Goal: Information Seeking & Learning: Check status

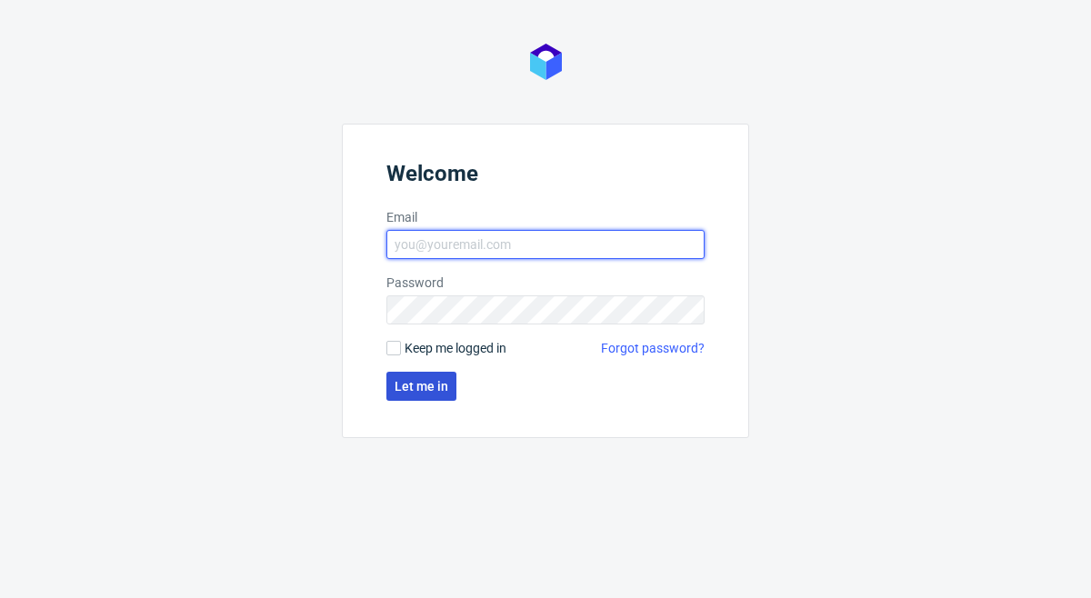
type input "sandra.beska@packhelp.com"
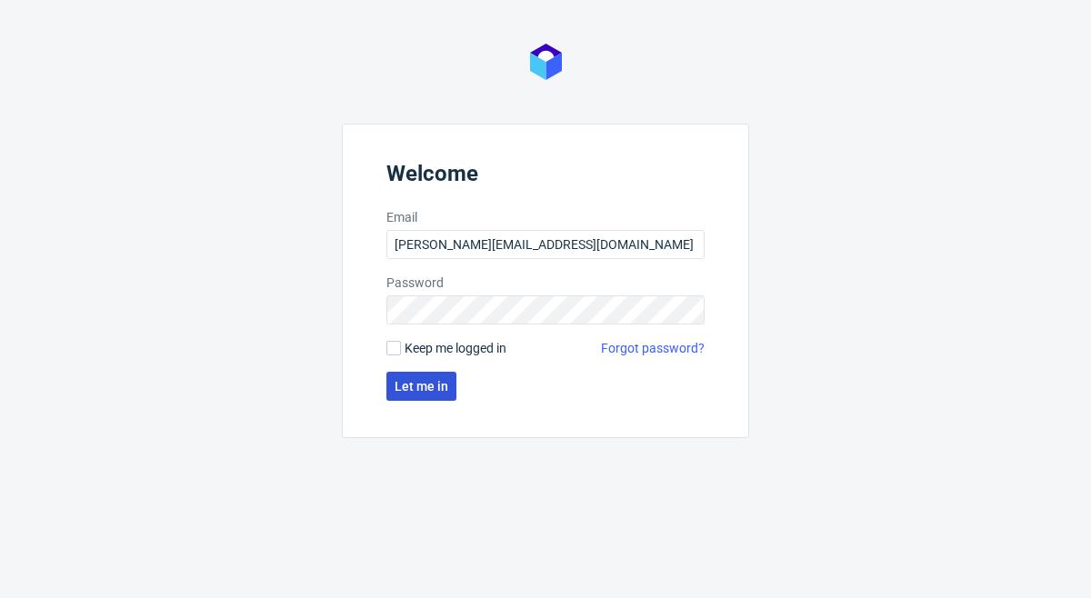
click at [422, 382] on span "Let me in" at bounding box center [421, 386] width 54 height 13
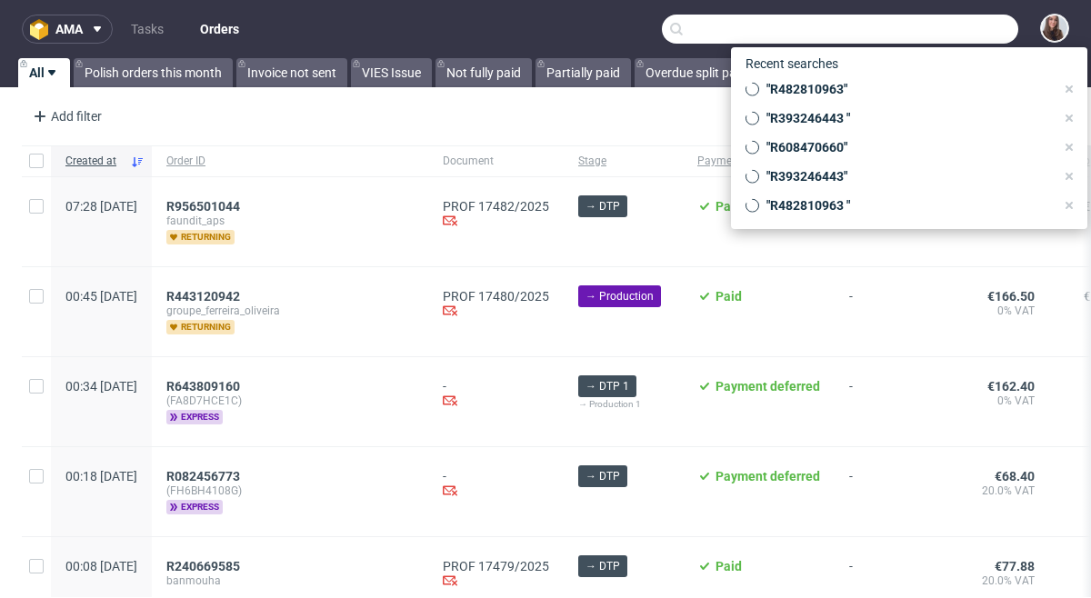
click at [931, 39] on input "text" at bounding box center [840, 29] width 356 height 29
paste input "Lara Stahl"
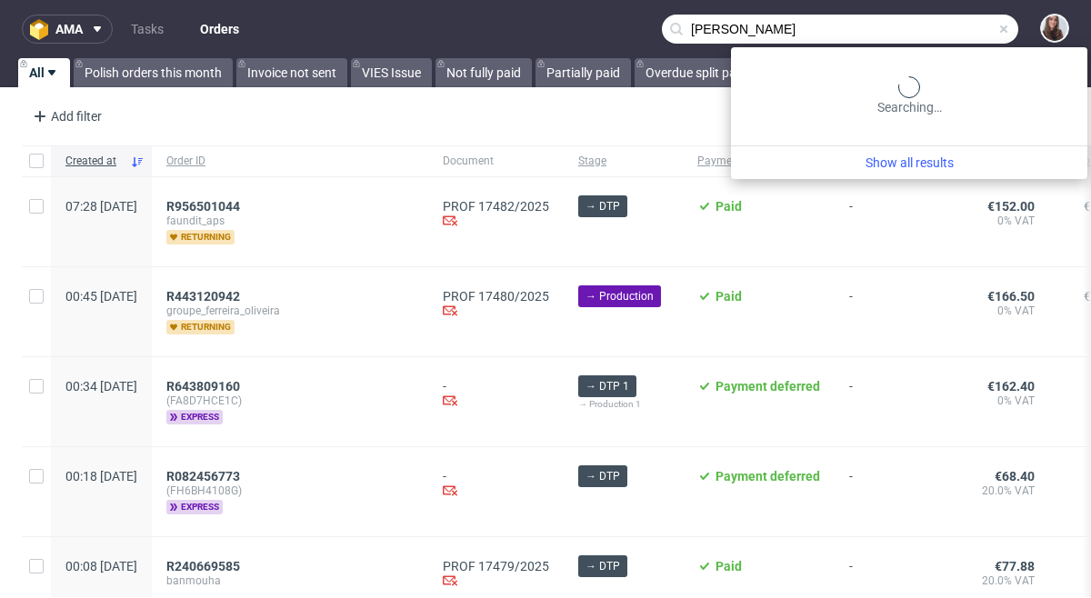
type input "Lara Stahl"
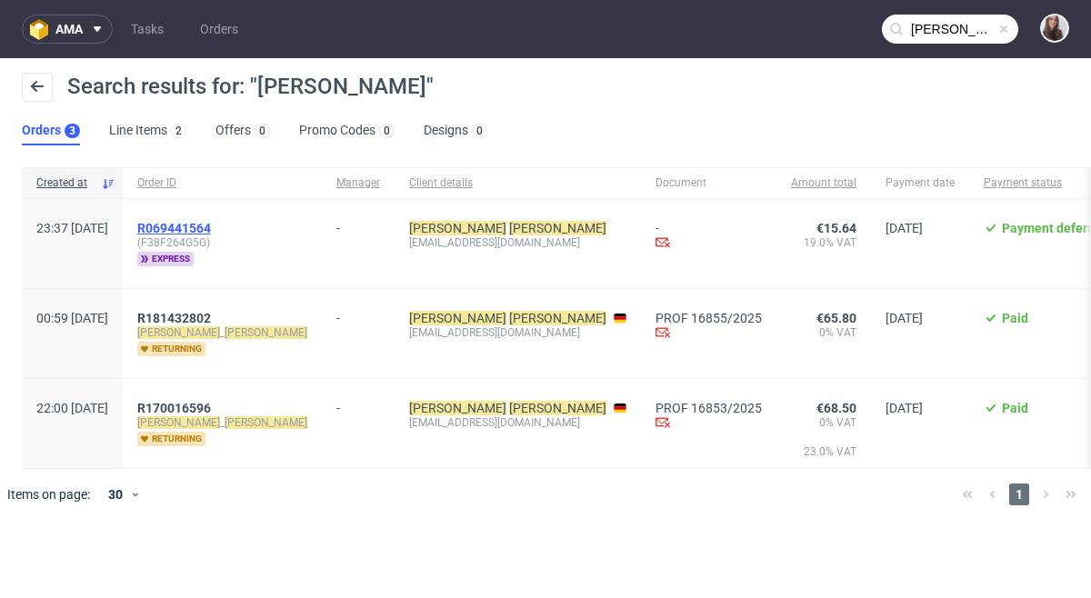
click at [211, 233] on span "R069441564" at bounding box center [174, 228] width 74 height 15
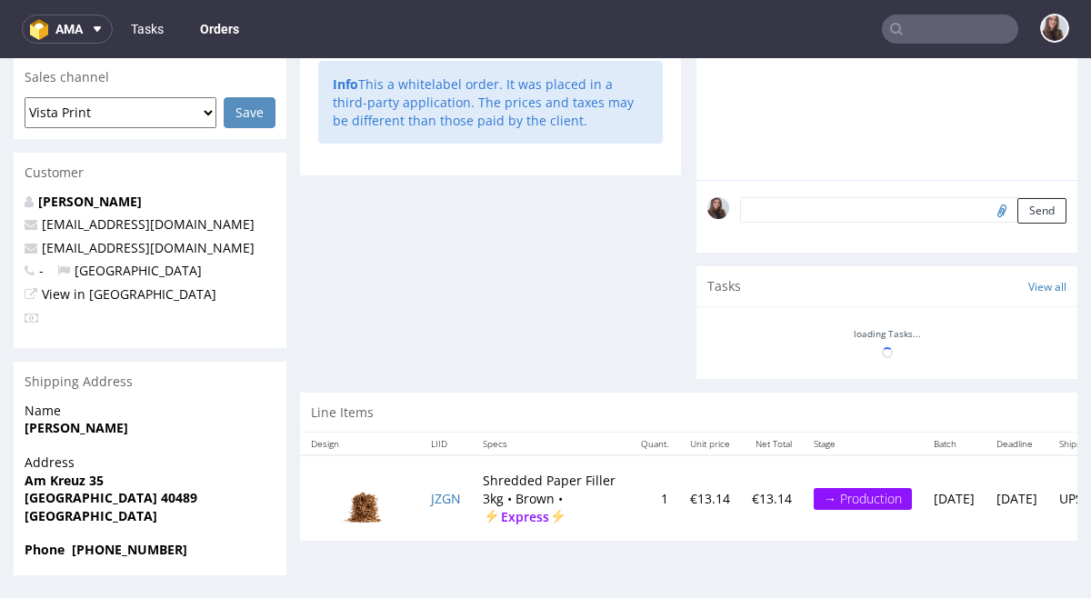
type input "Lara Stahl"
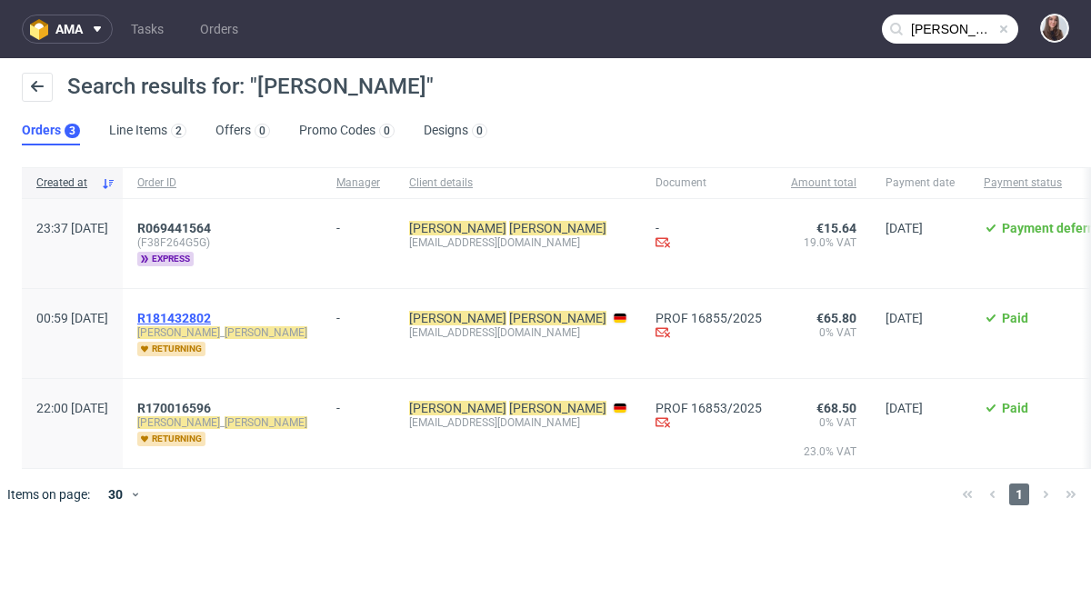
click at [211, 316] on span "R181432802" at bounding box center [174, 318] width 74 height 15
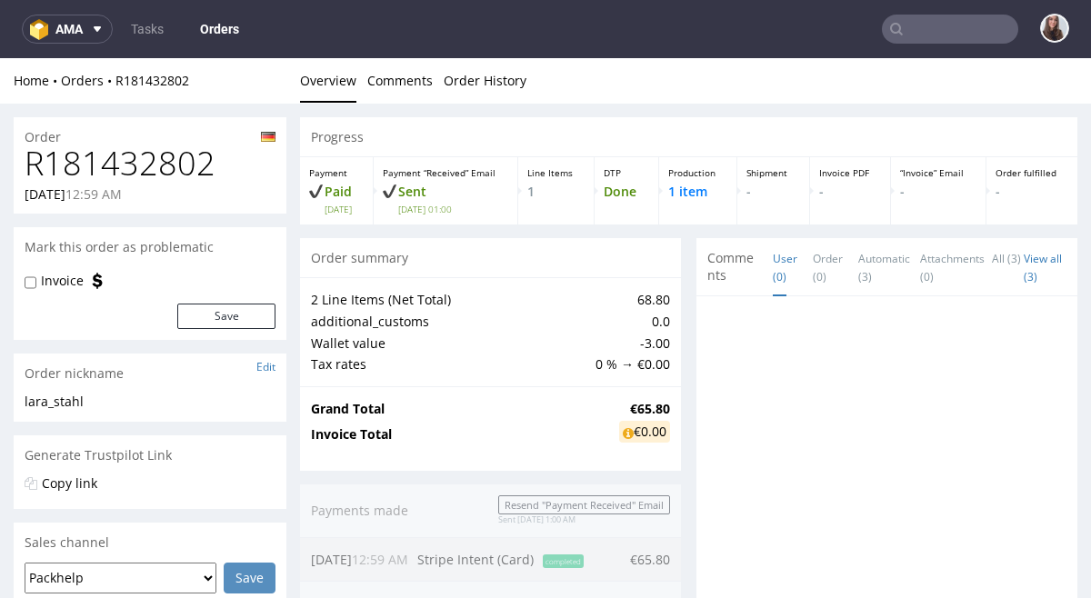
type input "Lara Stahl"
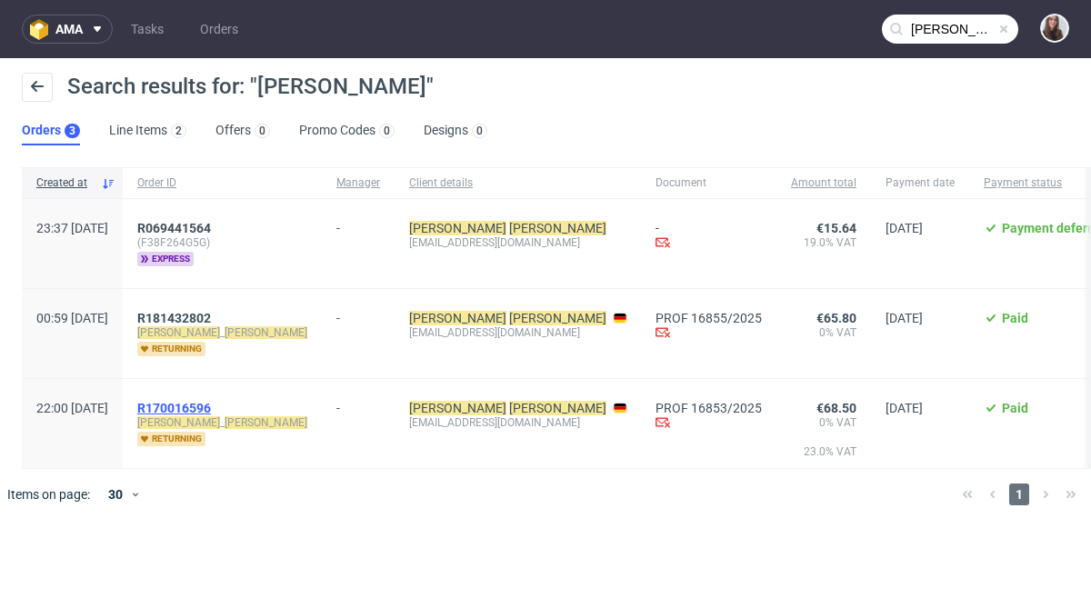
click at [211, 414] on span "R170016596" at bounding box center [174, 408] width 74 height 15
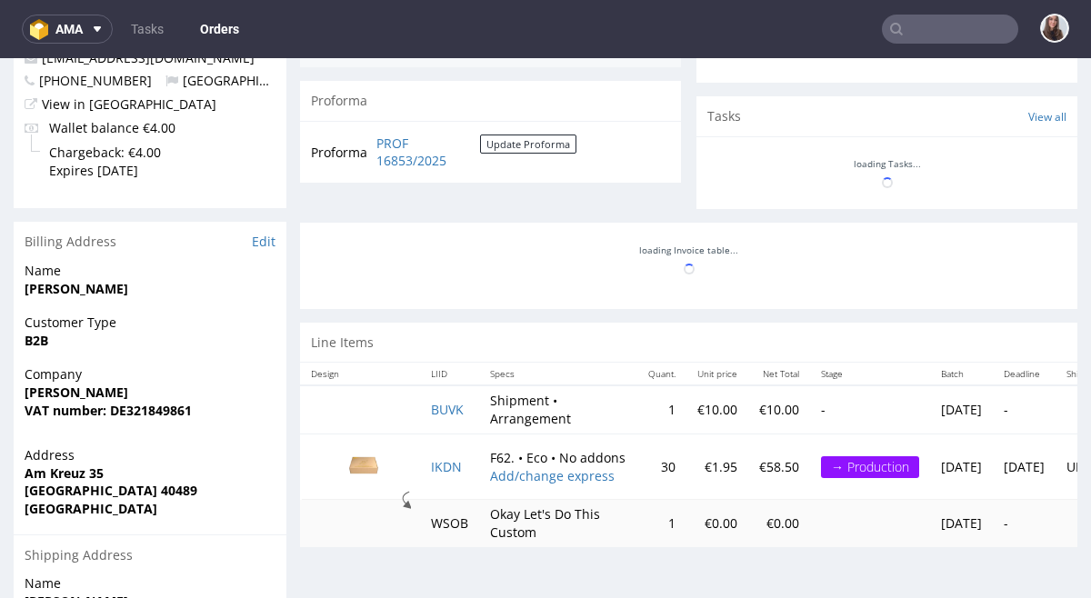
scroll to position [856, 0]
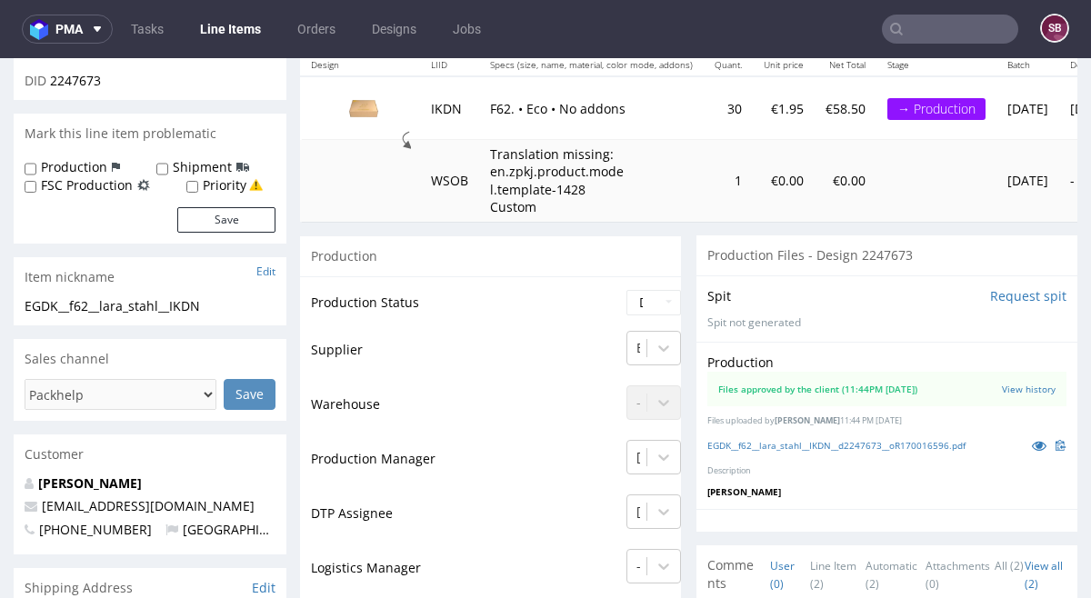
scroll to position [229, 0]
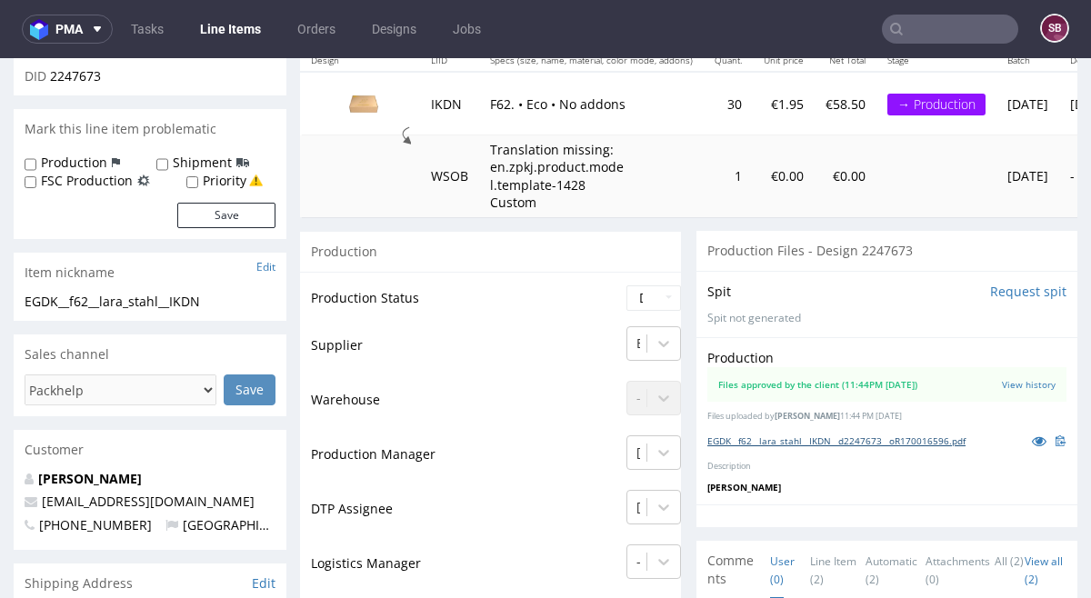
click at [780, 443] on link "EGDK__f62__lara_stahl__IKDN__d2247673__oR170016596.pdf" at bounding box center [836, 440] width 258 height 13
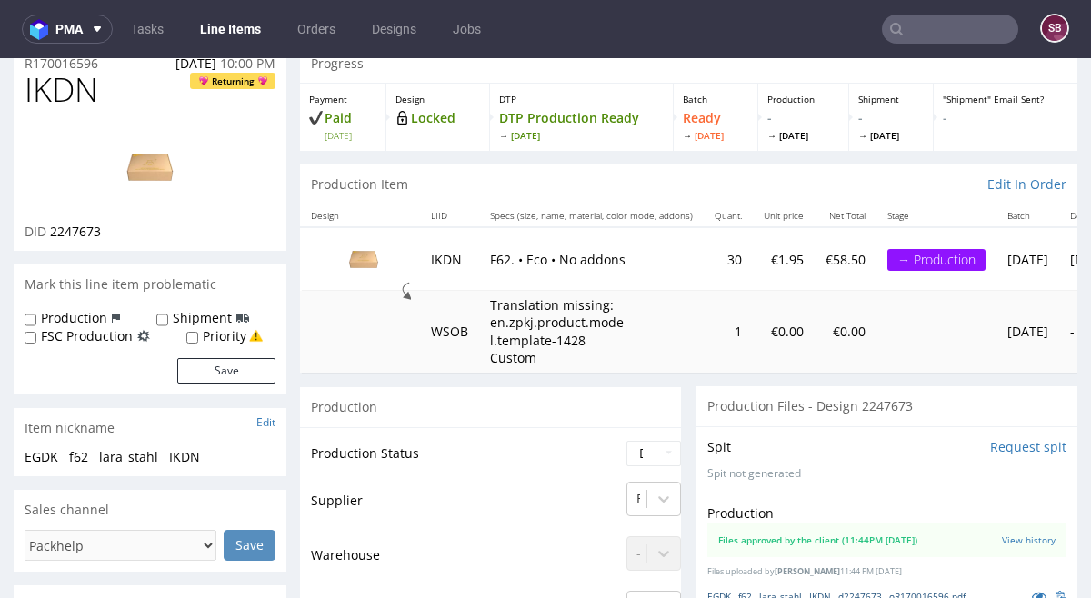
scroll to position [0, 0]
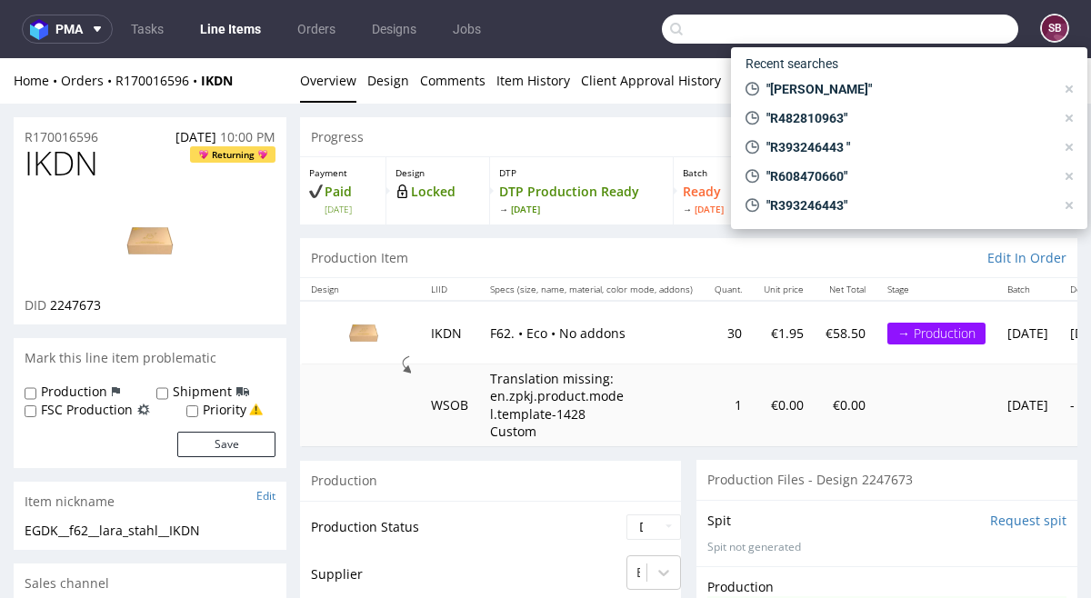
click at [926, 29] on input "text" at bounding box center [840, 29] width 356 height 29
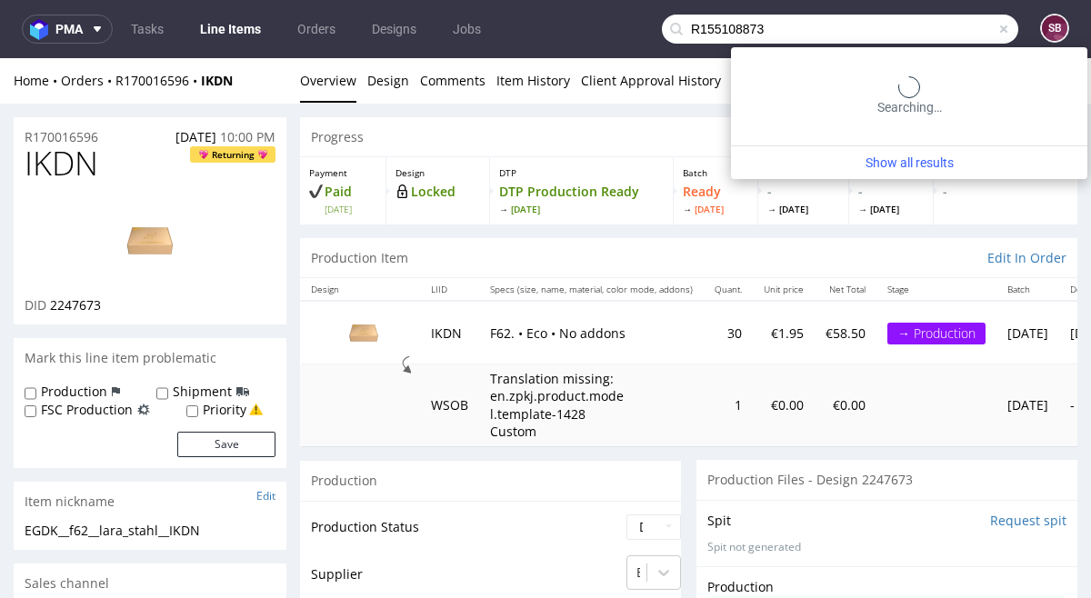
type input "R155108873"
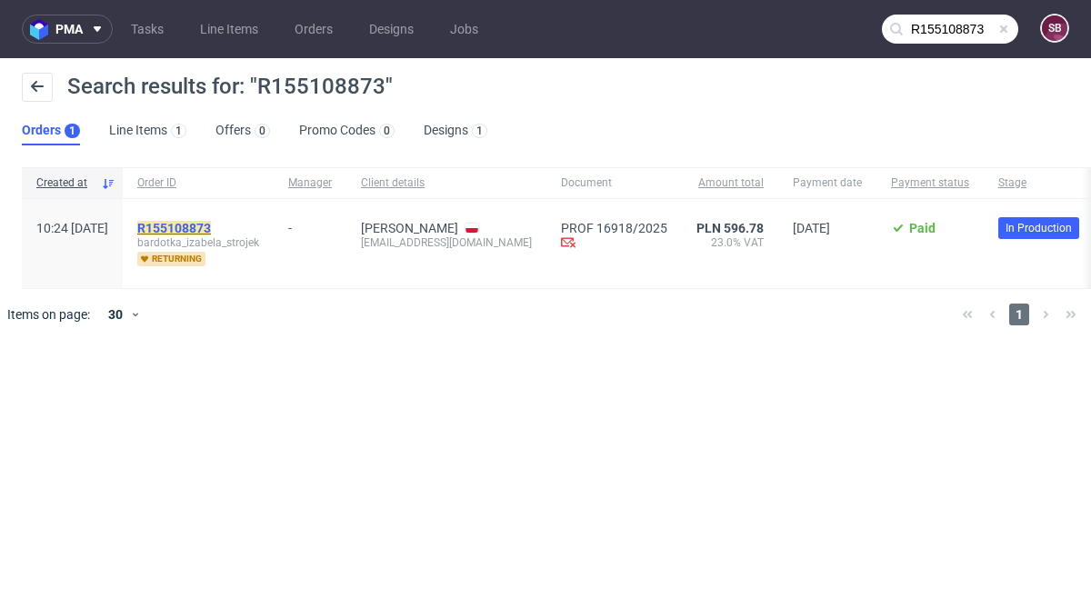
click at [211, 232] on mark "R155108873" at bounding box center [174, 228] width 74 height 15
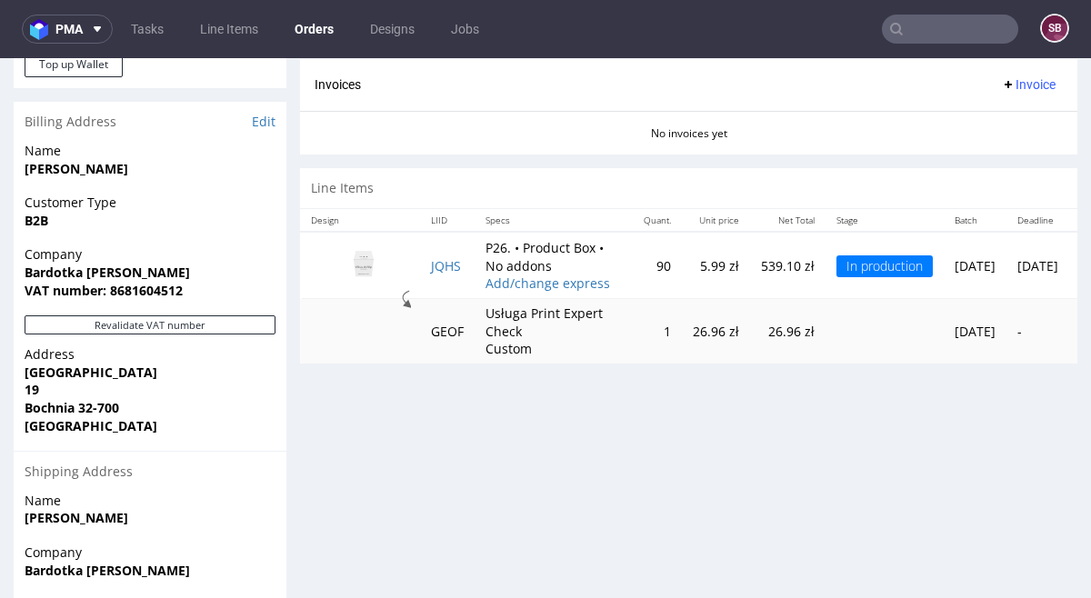
scroll to position [779, 0]
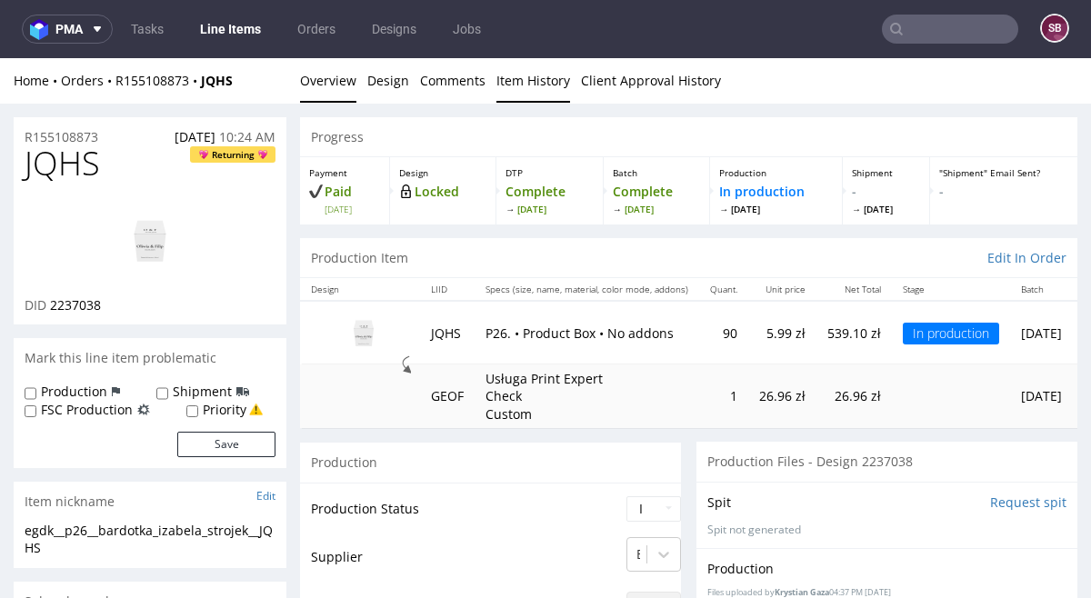
click at [524, 84] on link "Item History" at bounding box center [533, 80] width 74 height 45
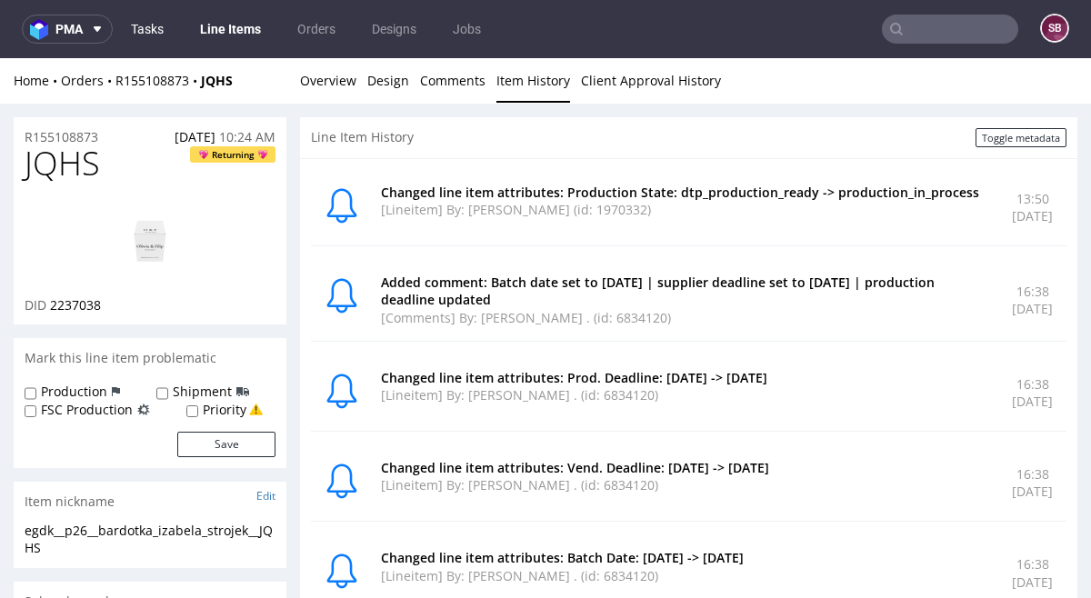
click at [145, 31] on link "Tasks" at bounding box center [147, 29] width 55 height 29
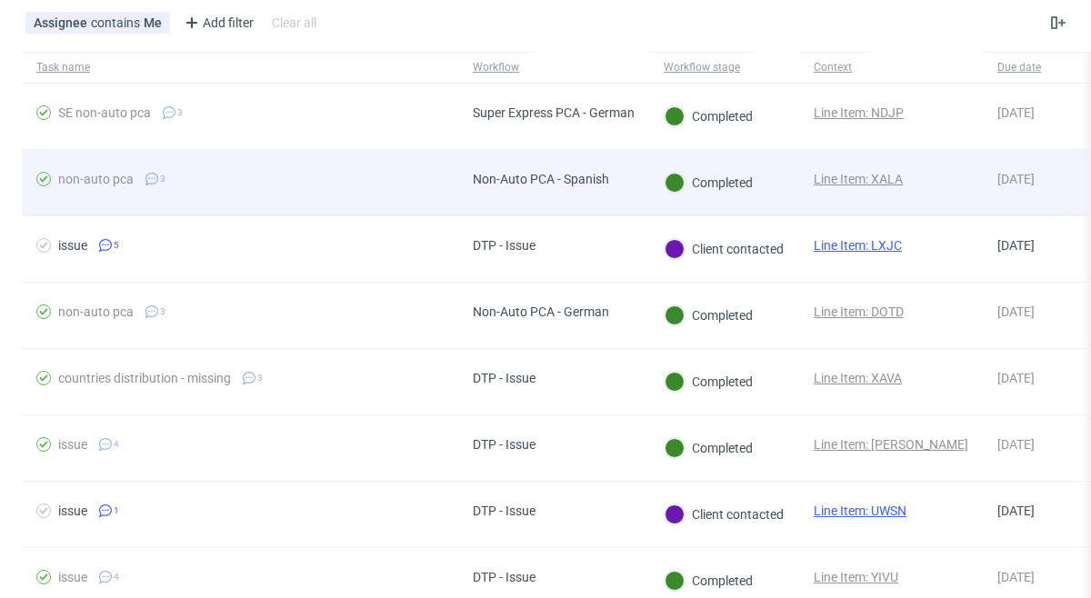
scroll to position [96, 0]
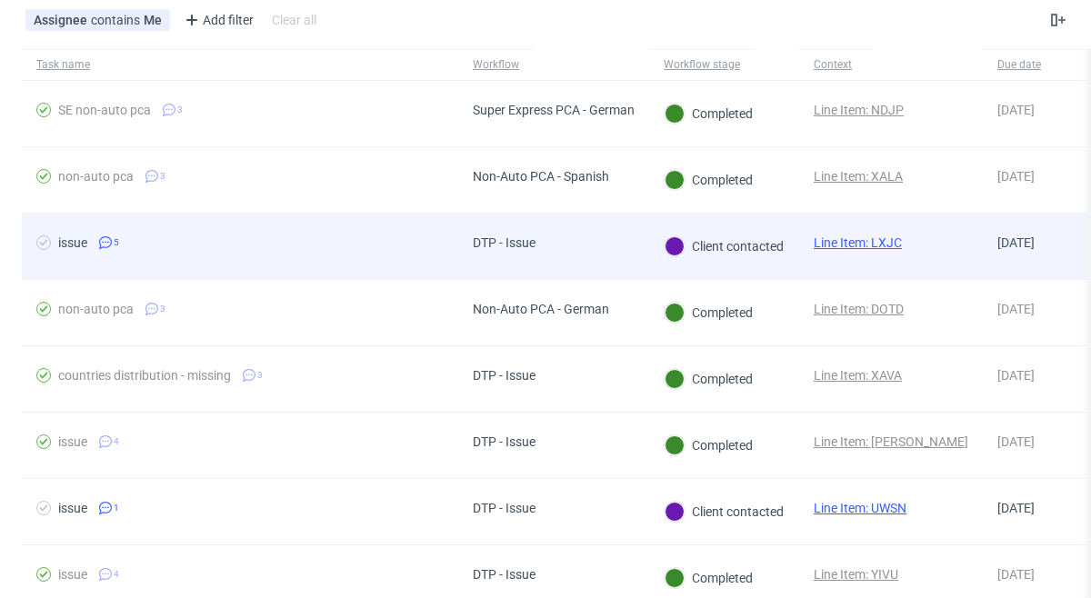
click at [243, 238] on span "issue 5" at bounding box center [239, 246] width 407 height 22
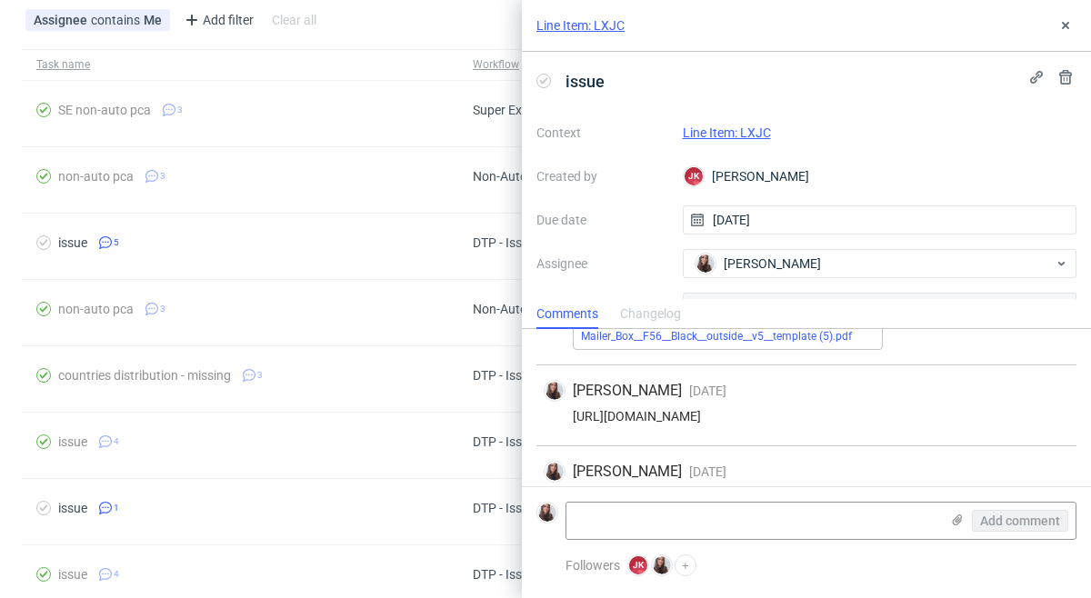
scroll to position [202, 0]
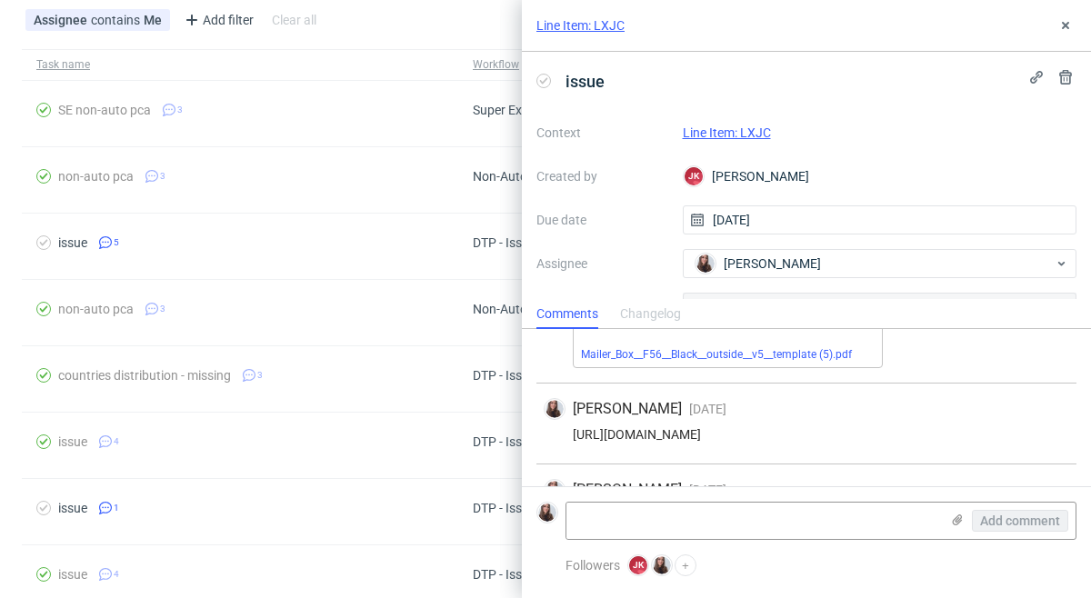
drag, startPoint x: 1031, startPoint y: 434, endPoint x: 562, endPoint y: 431, distance: 469.0
click at [562, 431] on div "https://app-eu1.hubspot.com/contacts/25600958/record/0-5/205232676081/" at bounding box center [805, 434] width 525 height 15
copy div "https://app-eu1.hubspot.com/contacts/25600958/record/0-5/205232676081/"
click at [1069, 25] on icon at bounding box center [1065, 25] width 15 height 15
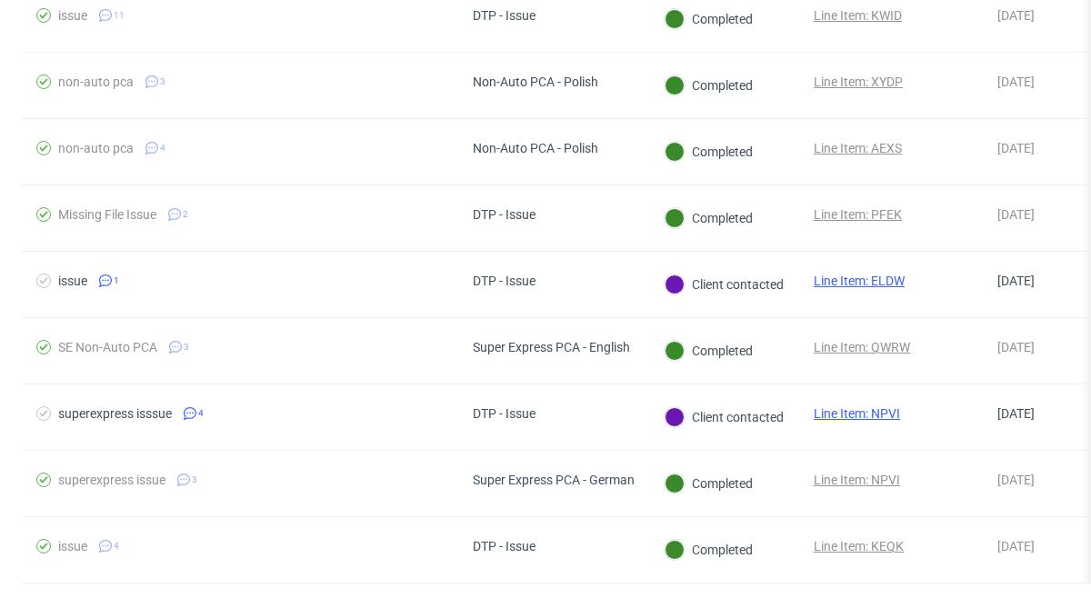
scroll to position [765, 0]
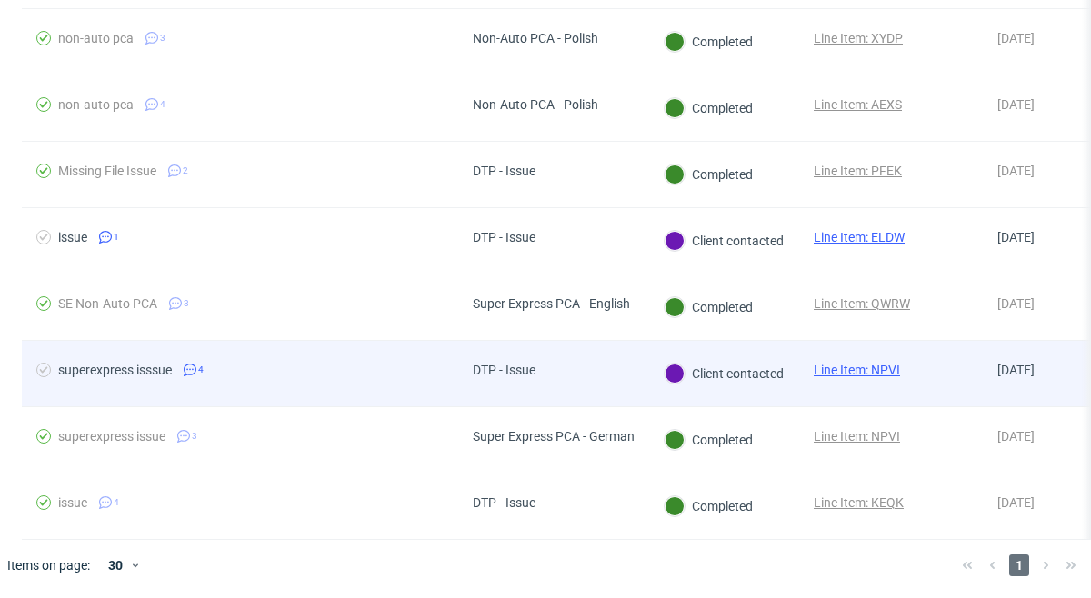
click at [525, 376] on div "DTP - Issue" at bounding box center [504, 370] width 63 height 15
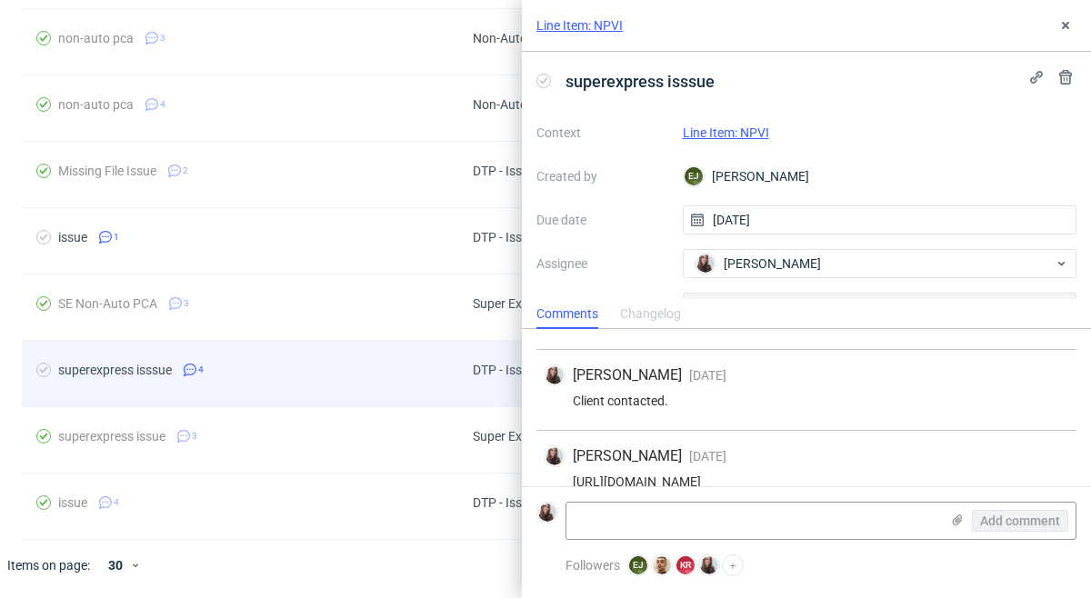
scroll to position [165, 0]
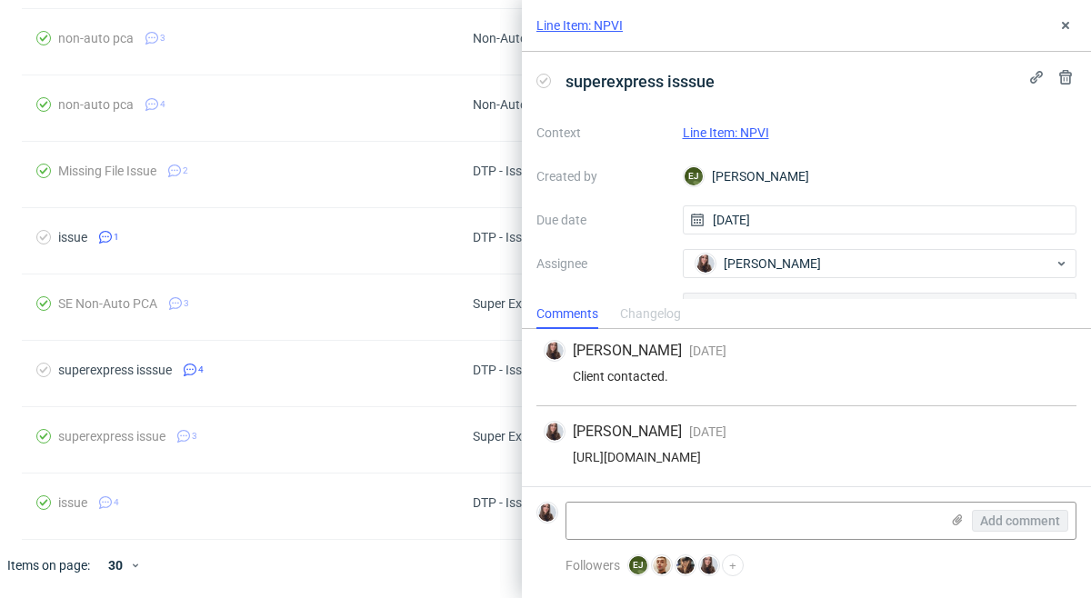
drag, startPoint x: 1022, startPoint y: 453, endPoint x: 564, endPoint y: 454, distance: 457.2
click at [564, 454] on div "https://app-eu1.hubspot.com/contacts/25600958/record/0-5/134323138797" at bounding box center [805, 457] width 525 height 15
copy div "https://app-eu1.hubspot.com/contacts/25600958/record/0-5/134323138797"
click at [1064, 20] on icon at bounding box center [1065, 25] width 15 height 15
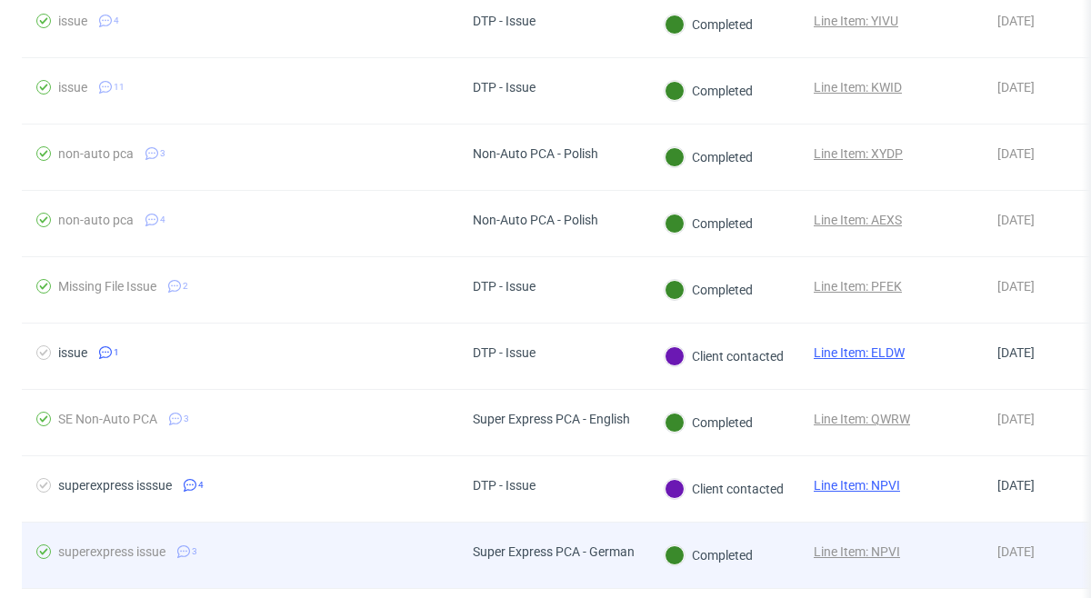
scroll to position [634, 0]
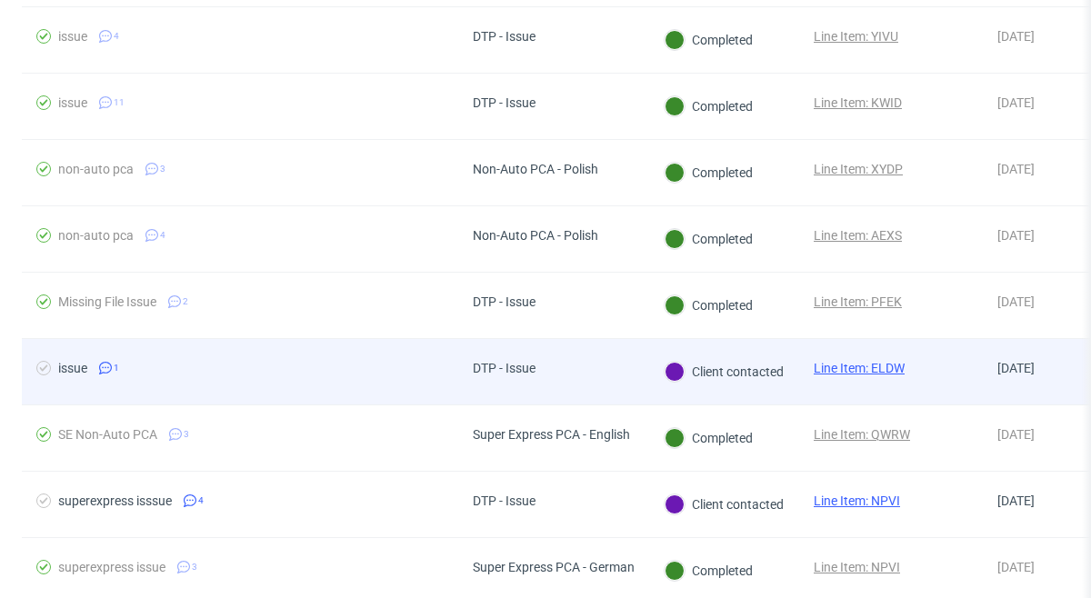
click at [898, 366] on link "Line Item: ELDW" at bounding box center [858, 368] width 91 height 15
click at [565, 388] on div "DTP - Issue" at bounding box center [553, 372] width 191 height 66
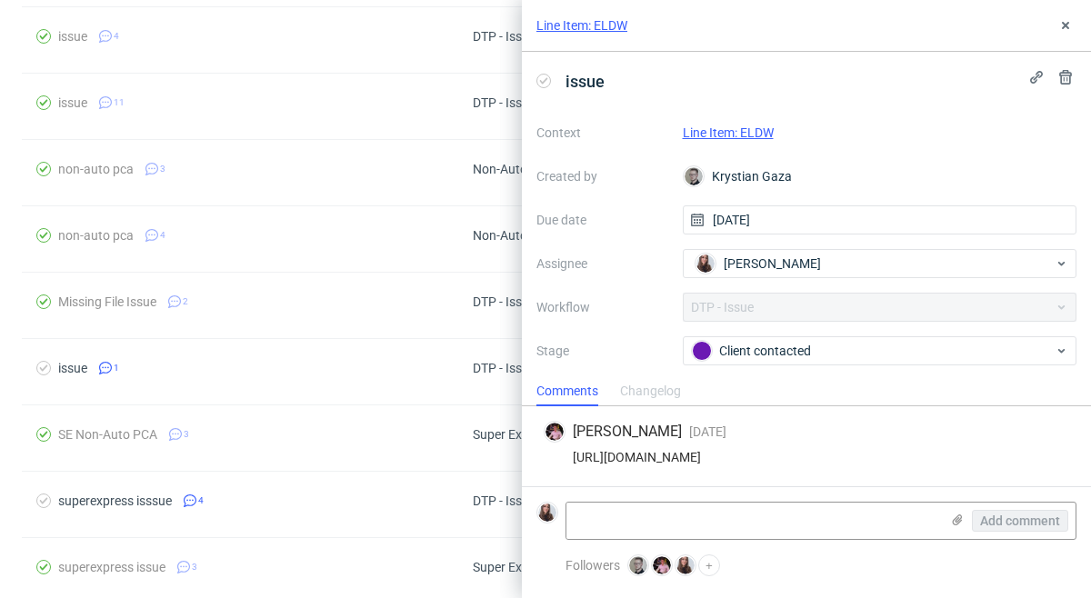
drag, startPoint x: 1030, startPoint y: 454, endPoint x: 567, endPoint y: 457, distance: 462.6
click at [567, 457] on div "https://app-eu1.hubspot.com/contacts/25600958/record/0-5/139173319913/" at bounding box center [805, 457] width 525 height 15
copy div "https://app-eu1.hubspot.com/contacts/25600958/record/0-5/139173319913/"
click at [1062, 33] on button at bounding box center [1065, 26] width 22 height 22
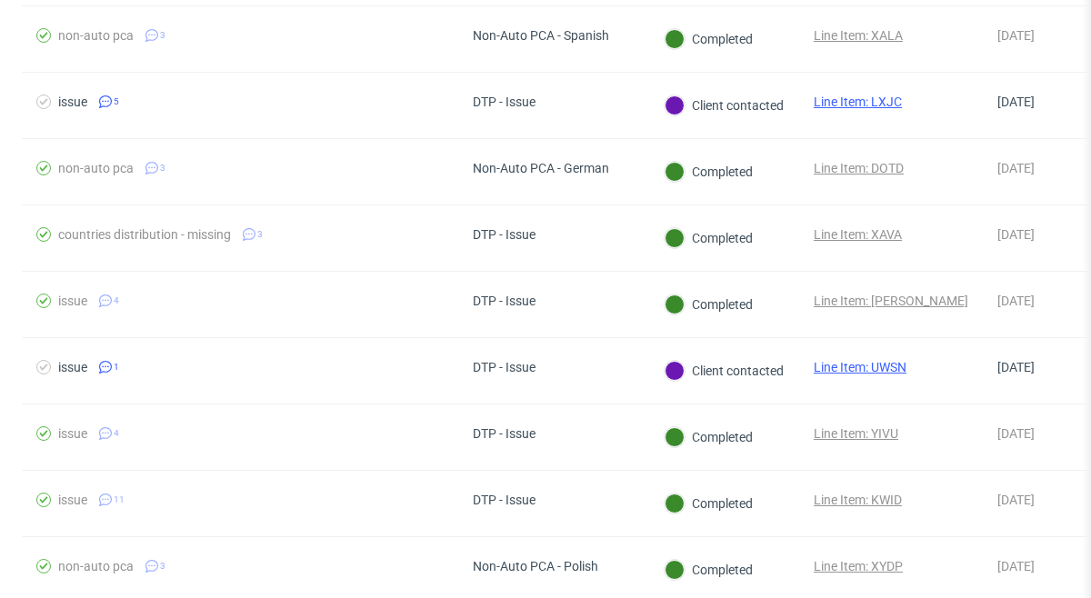
scroll to position [220, 0]
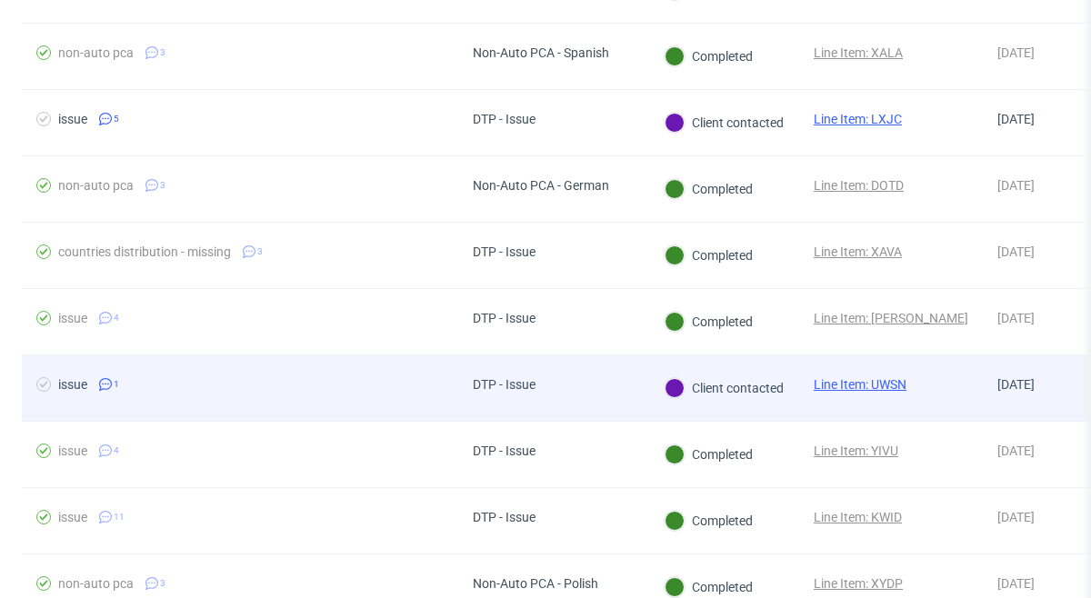
click at [540, 397] on div "DTP - Issue" at bounding box center [504, 387] width 92 height 65
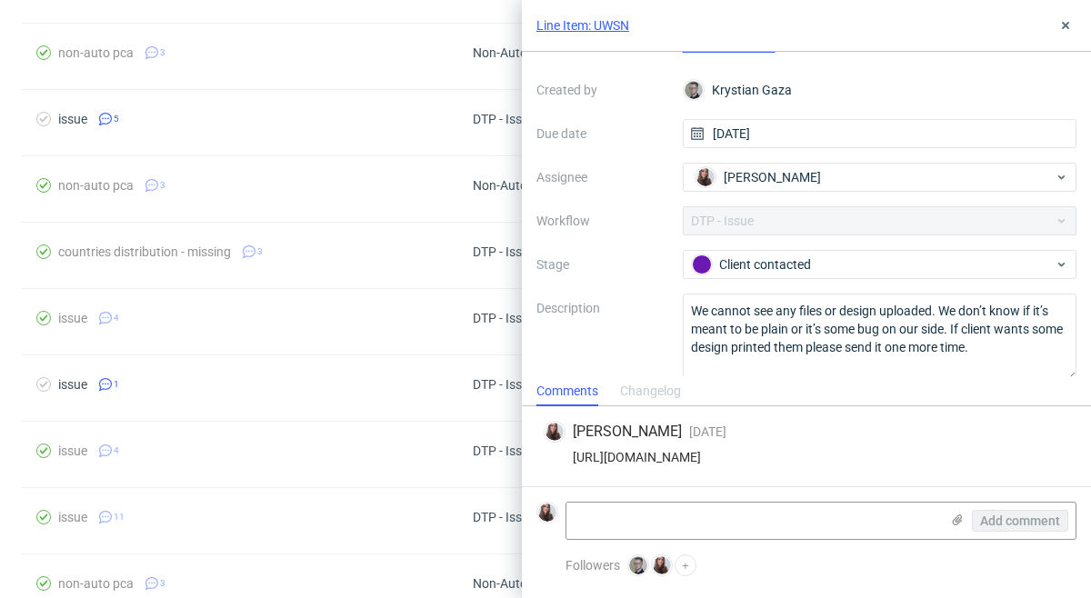
scroll to position [105, 0]
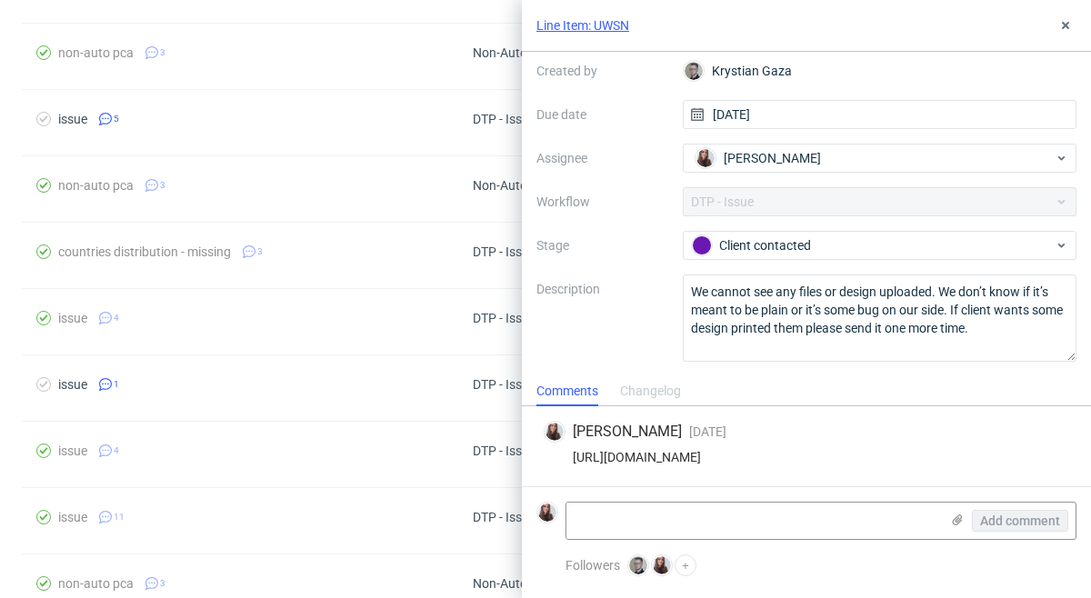
drag, startPoint x: 1033, startPoint y: 455, endPoint x: 568, endPoint y: 454, distance: 465.3
click at [568, 454] on div "https://app-eu1.hubspot.com/contacts/25600958/record/0-5/200695876817/" at bounding box center [805, 457] width 525 height 15
copy div "https://app-eu1.hubspot.com/contacts/25600958/record/0-5/200695876817/"
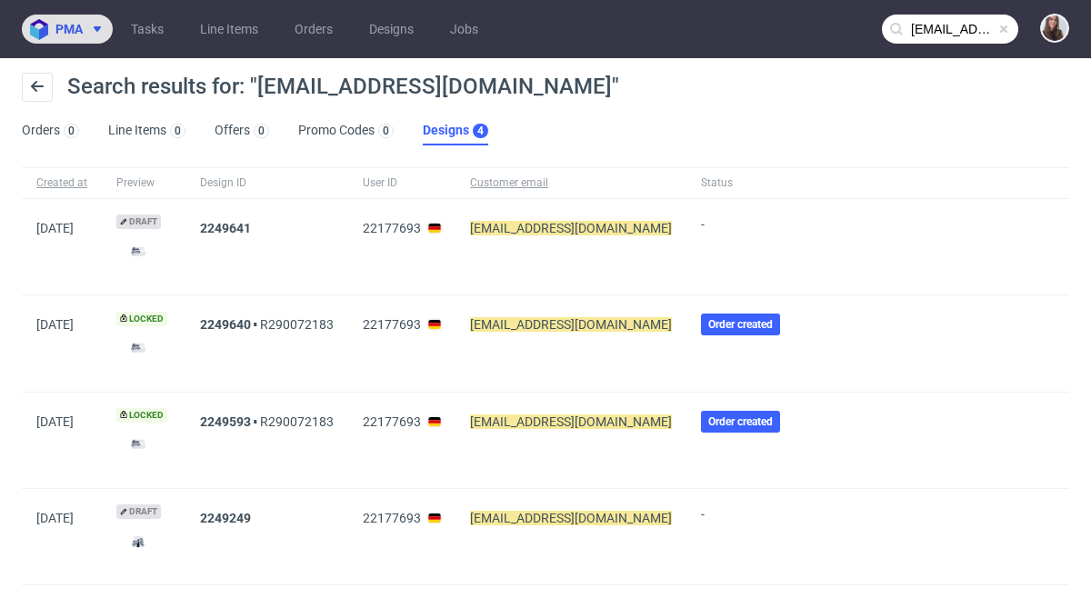
click at [77, 31] on span "pma" at bounding box center [68, 29] width 27 height 13
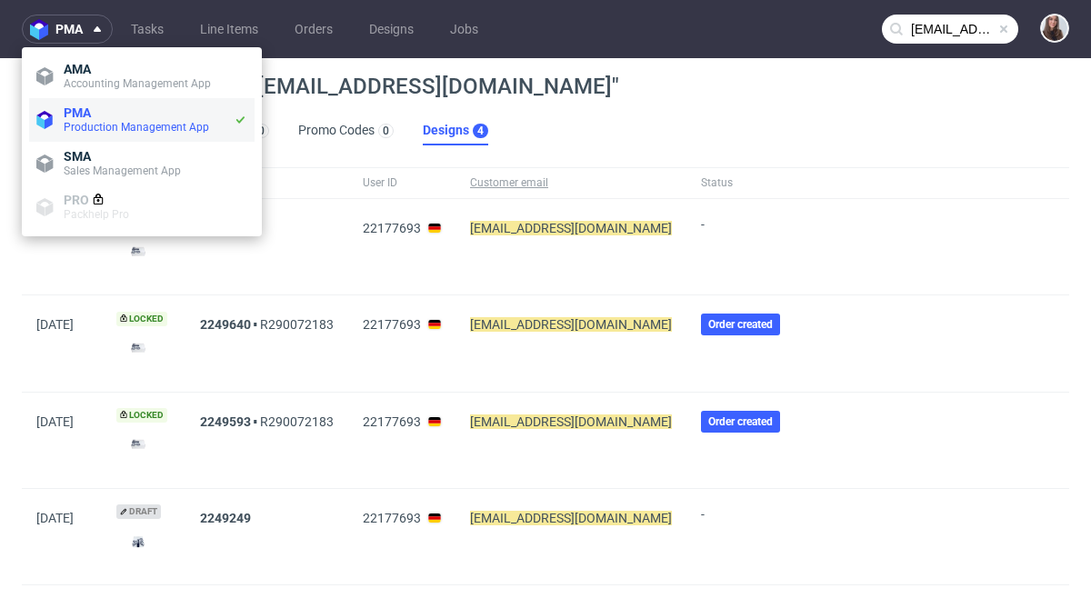
click at [90, 118] on span "PMA" at bounding box center [77, 112] width 27 height 15
click at [155, 22] on link "Tasks" at bounding box center [147, 29] width 55 height 29
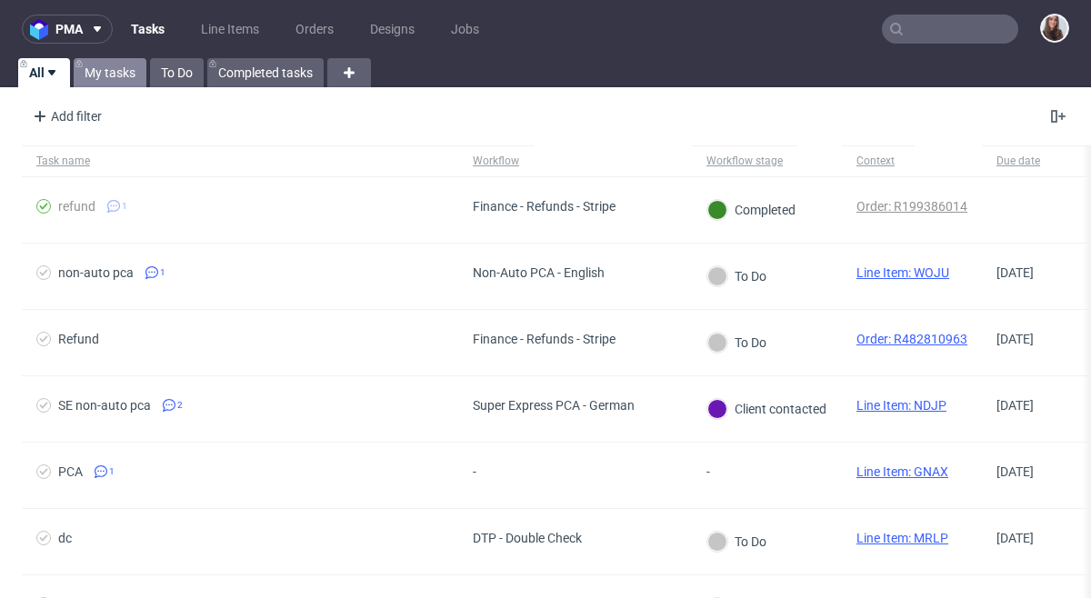
click at [127, 73] on link "My tasks" at bounding box center [110, 72] width 73 height 29
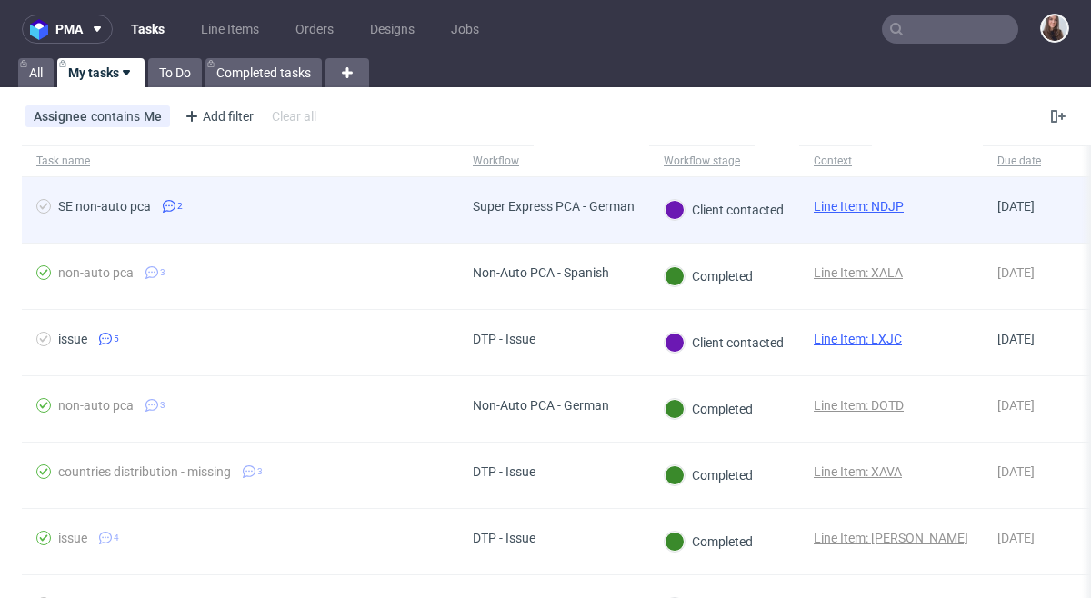
click at [868, 202] on link "Line Item: NDJP" at bounding box center [858, 206] width 90 height 15
click at [578, 222] on div "Super Express PCA - German" at bounding box center [553, 209] width 191 height 65
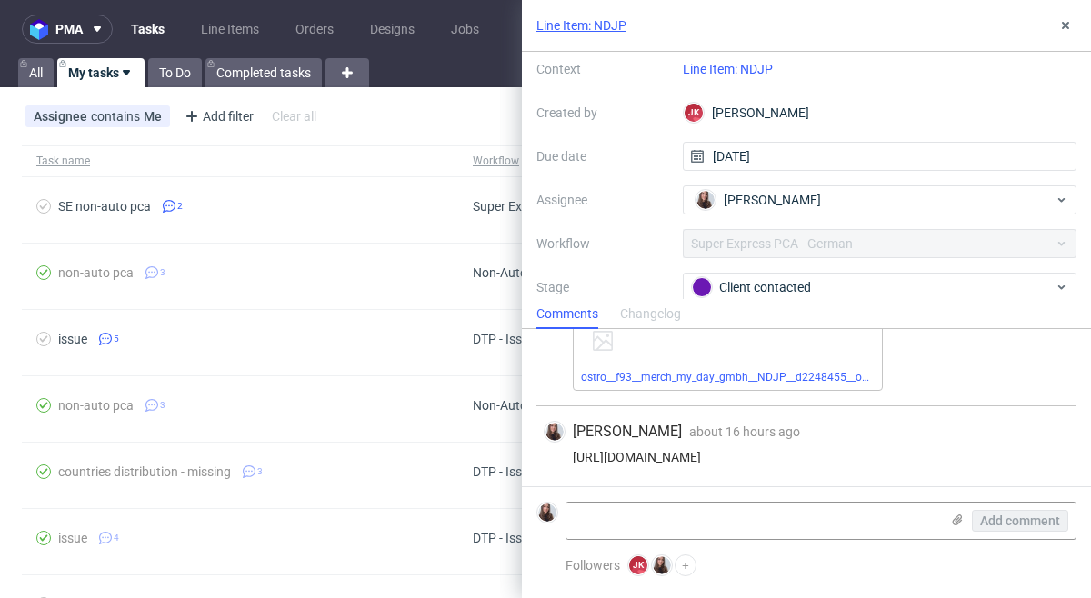
scroll to position [183, 0]
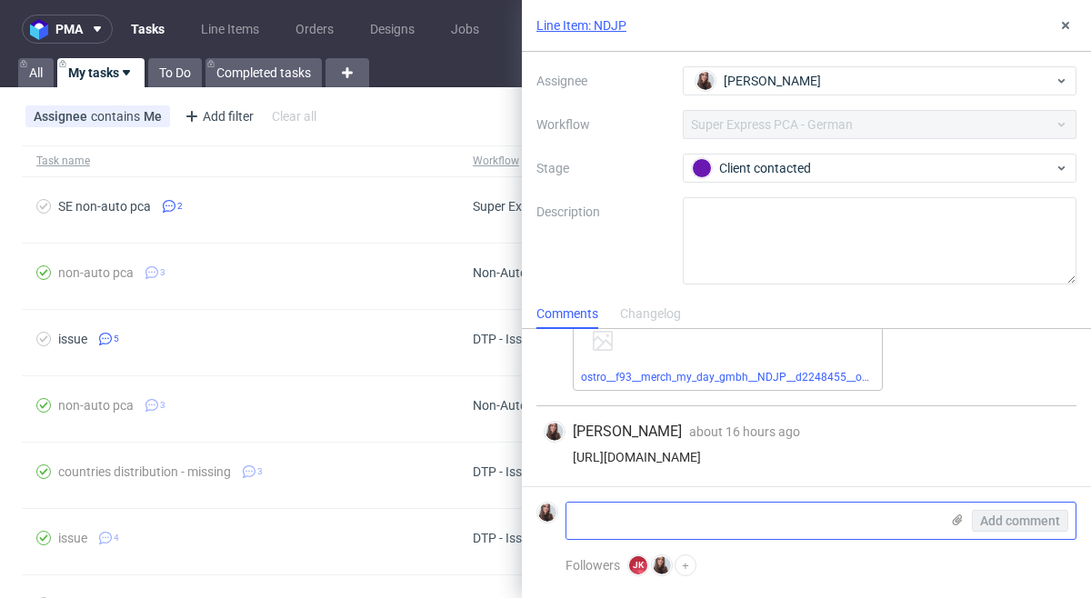
click at [721, 527] on textarea at bounding box center [752, 521] width 373 height 36
type textarea "client approved the design"
click at [1042, 524] on span "Add comment" at bounding box center [1020, 520] width 80 height 13
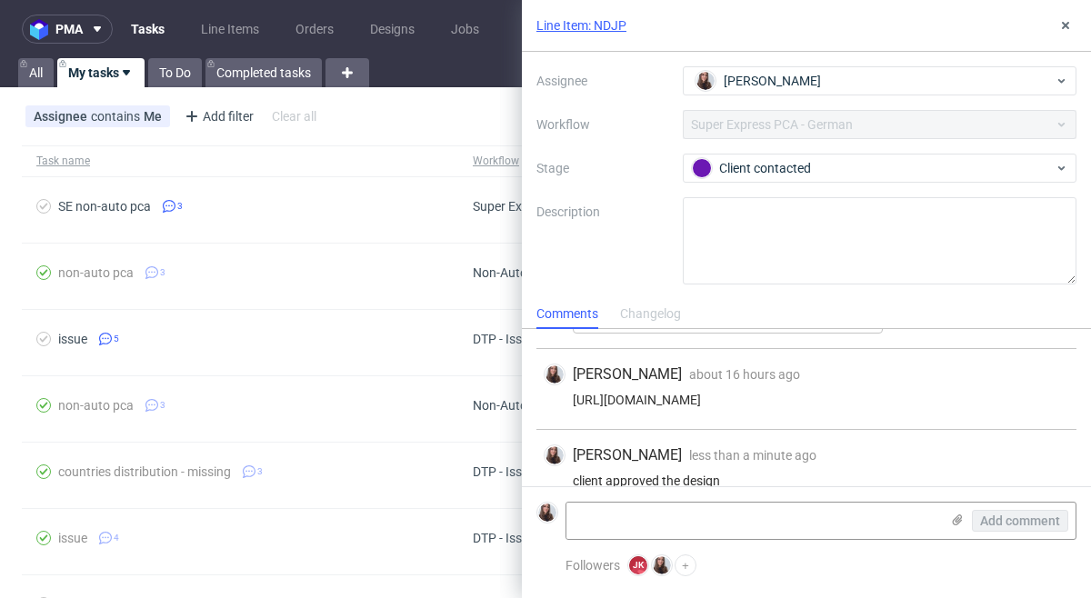
scroll to position [165, 0]
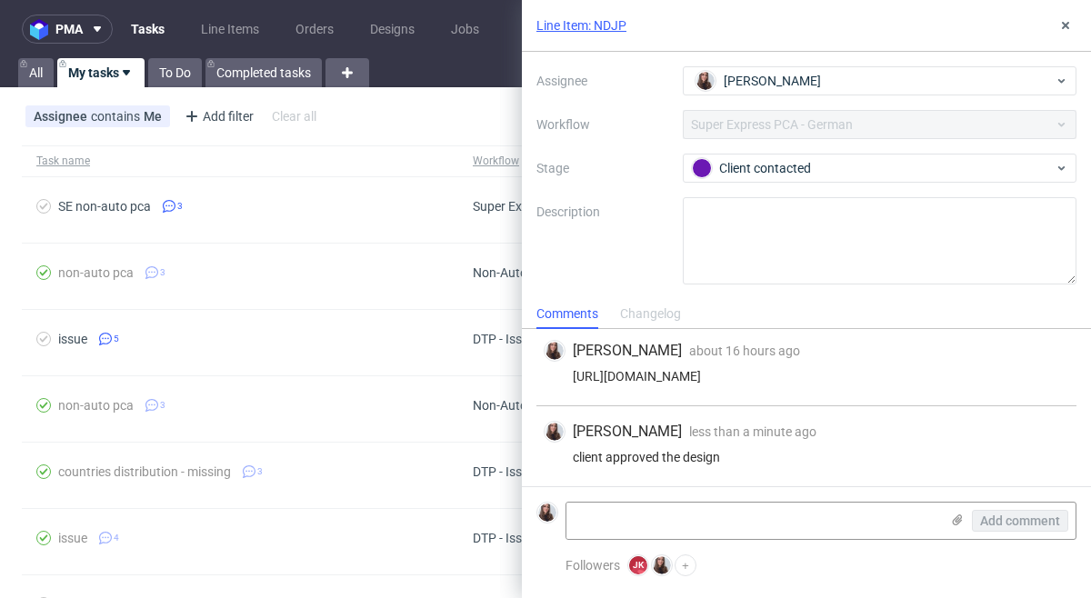
click at [802, 189] on div "Context Line Item: NDJP Created by JK Jan Kocik Due date 18/08/2025 Assignee Sa…" at bounding box center [806, 109] width 540 height 349
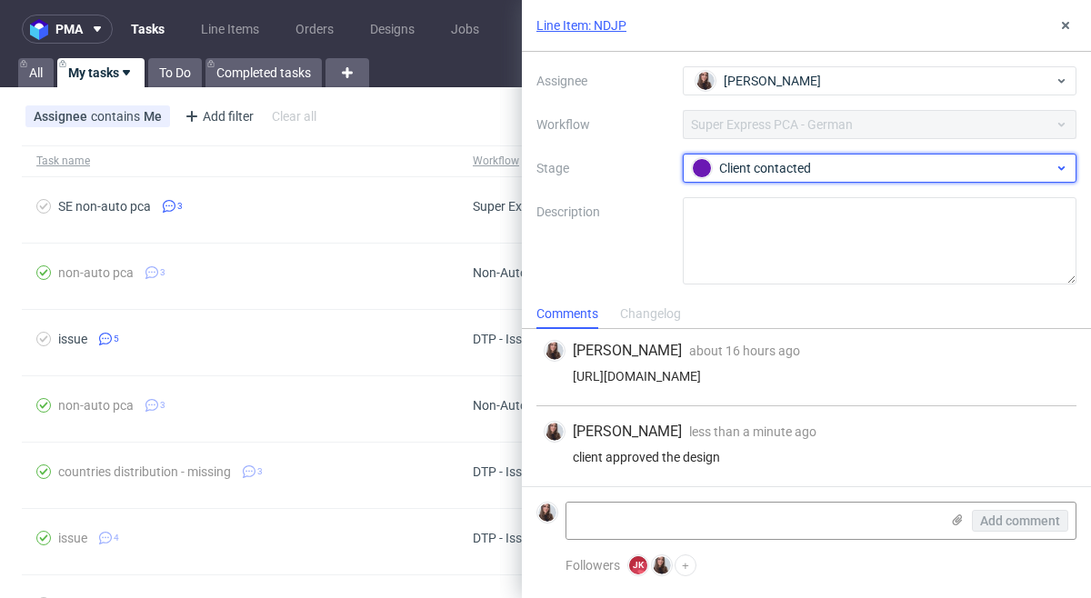
click at [790, 168] on div "Client contacted" at bounding box center [873, 168] width 362 height 20
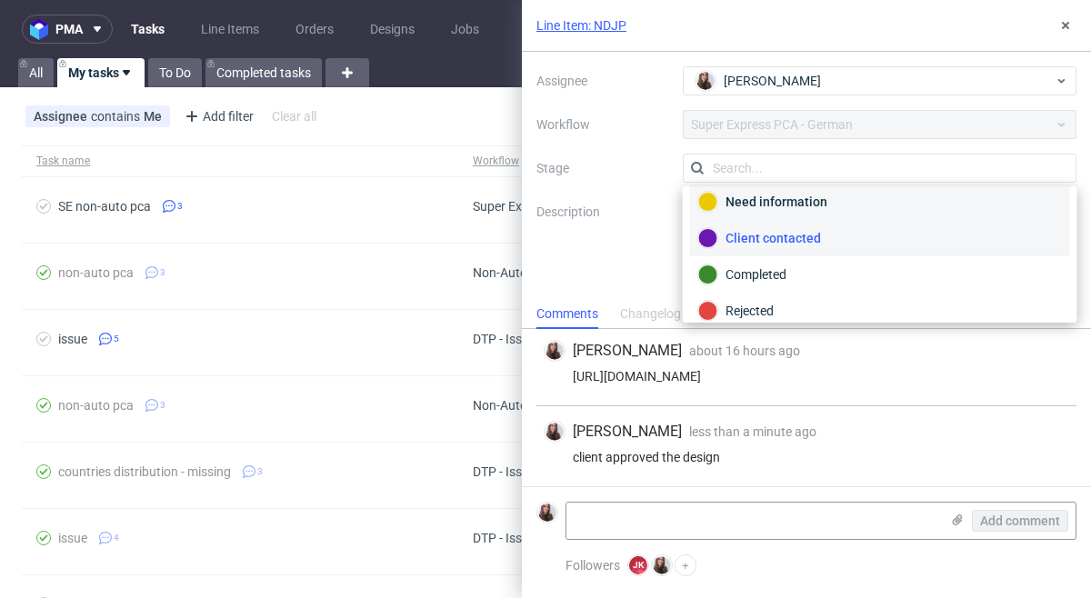
scroll to position [96, 0]
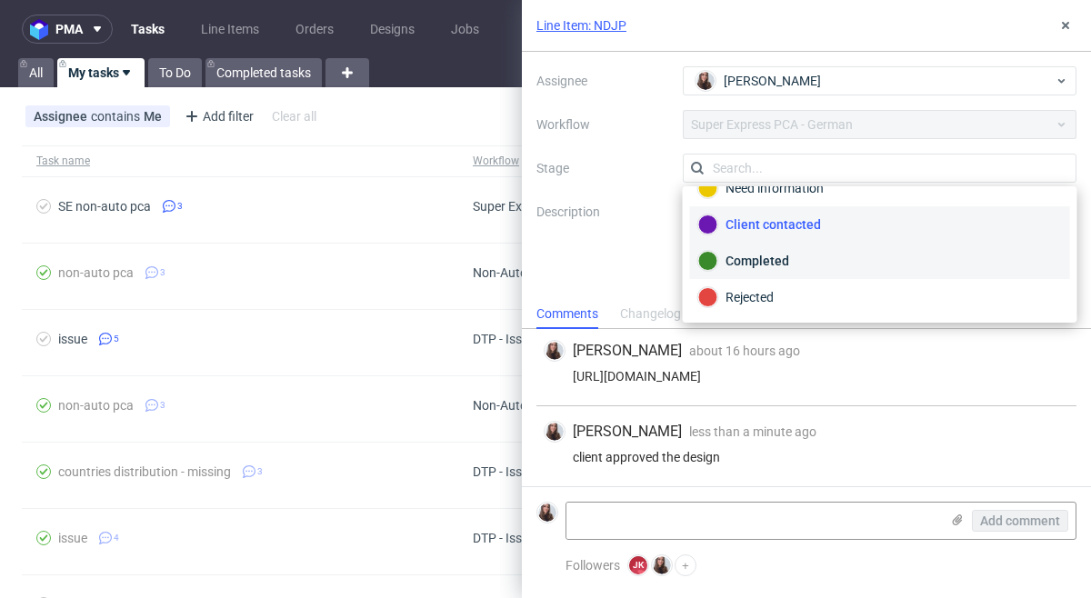
click at [793, 264] on div "Completed" at bounding box center [880, 261] width 364 height 20
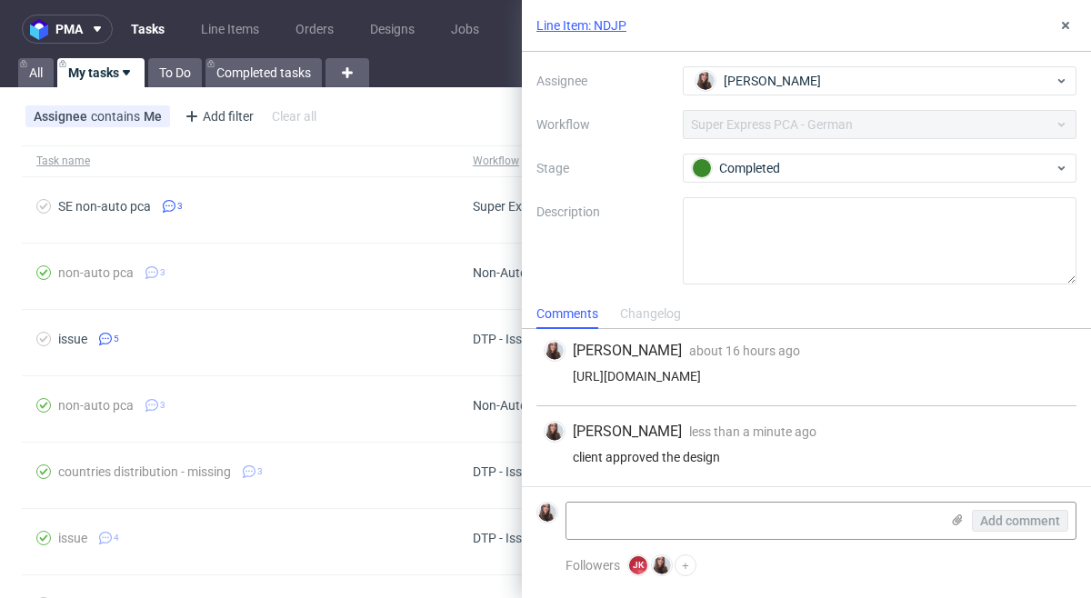
click at [610, 23] on link "Line Item: NDJP" at bounding box center [581, 25] width 90 height 18
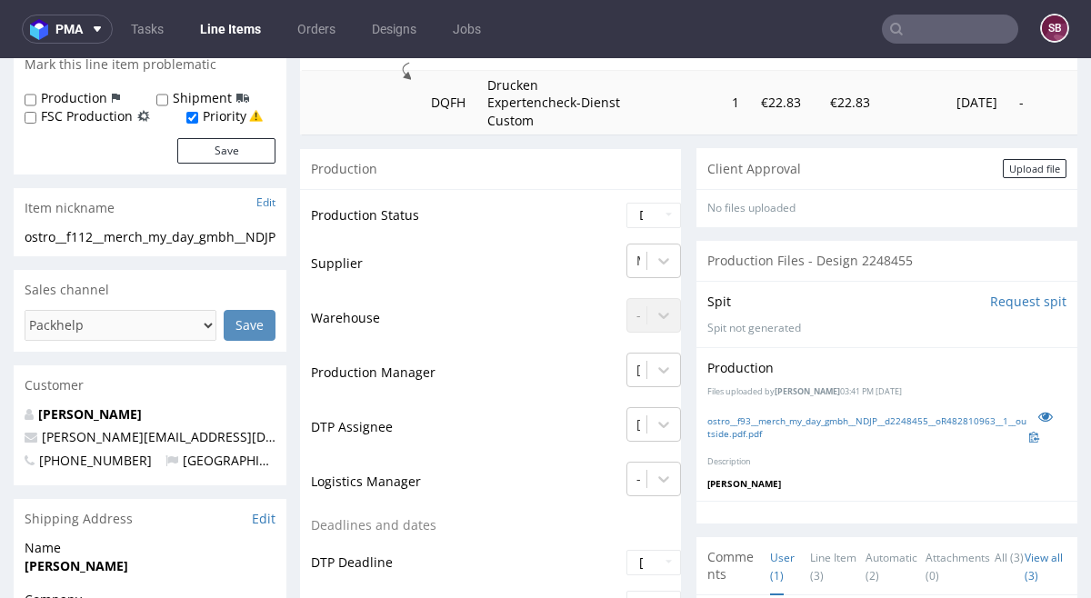
scroll to position [290, 0]
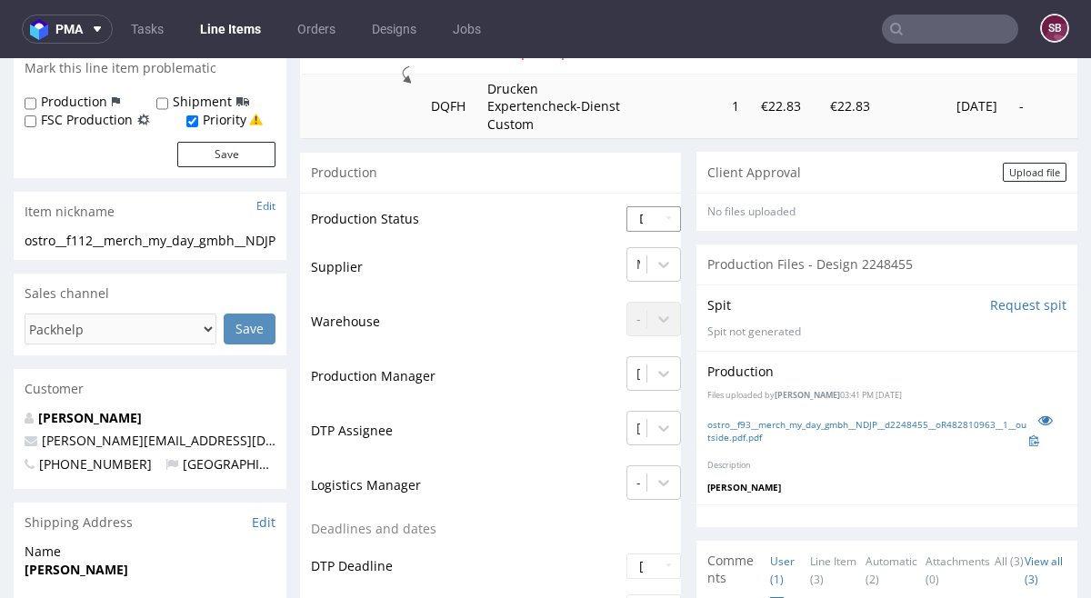
click at [677, 217] on select "Waiting for Artwork Waiting for Diecut Waiting for Mockup Waiting for DTP Waiti…" at bounding box center [653, 218] width 55 height 25
select select "back_for_dtp"
click at [626, 206] on select "Waiting for Artwork Waiting for Diecut Waiting for Mockup Waiting for DTP Waiti…" at bounding box center [653, 218] width 55 height 25
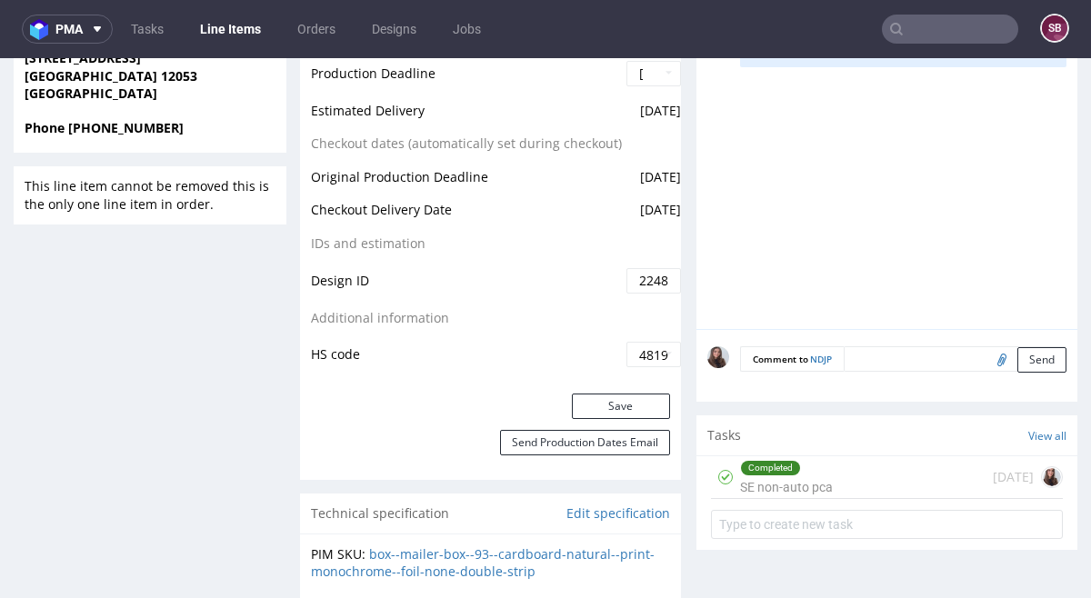
scroll to position [903, 0]
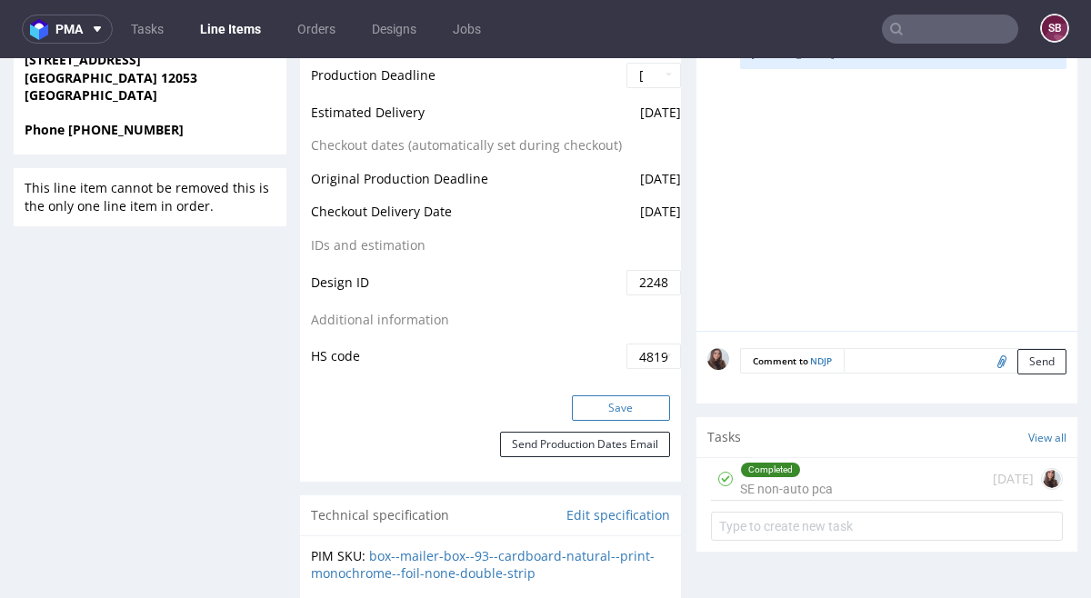
click at [593, 395] on button "Save" at bounding box center [621, 407] width 98 height 25
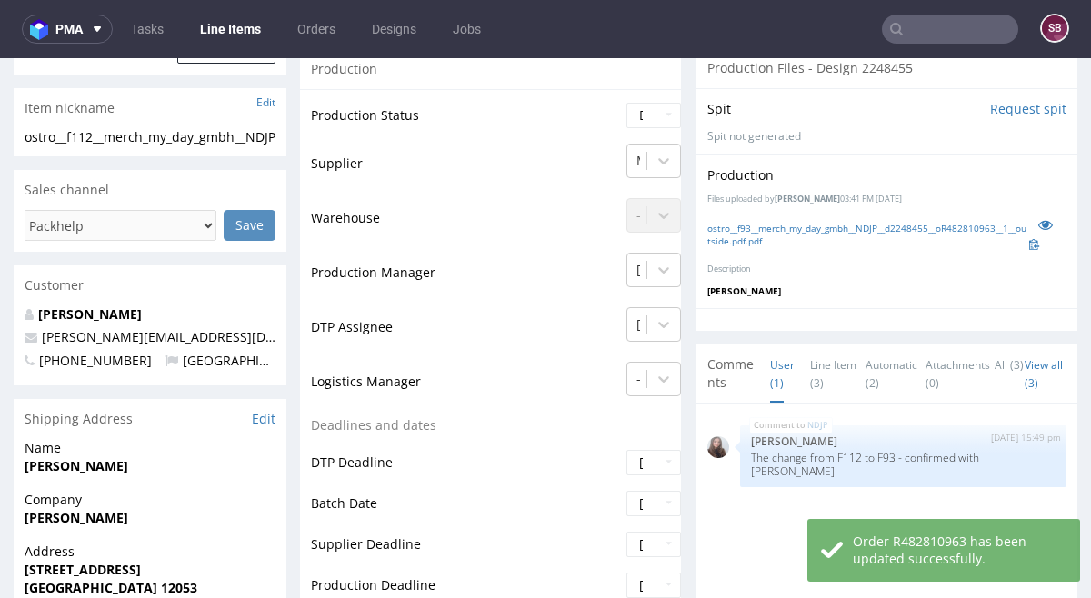
scroll to position [0, 0]
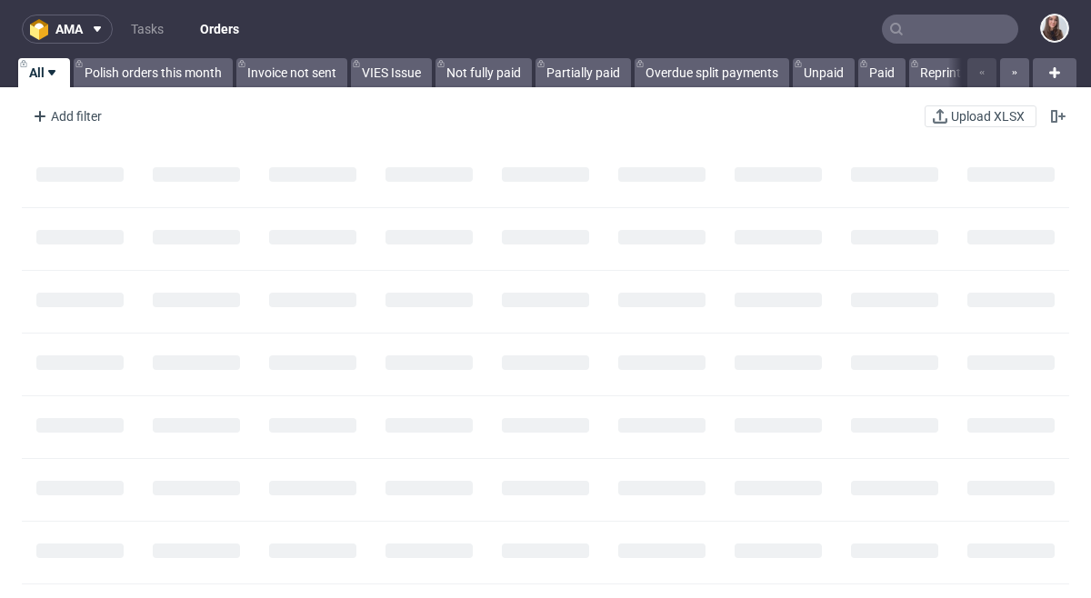
click at [938, 32] on input "text" at bounding box center [950, 29] width 136 height 29
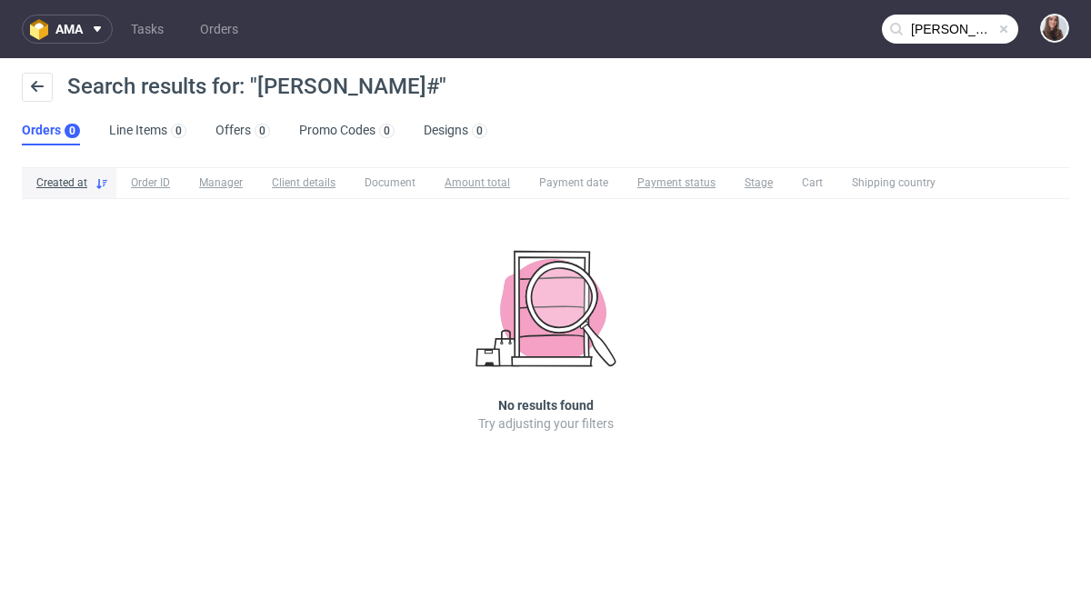
click at [971, 25] on input "lara stahl#" at bounding box center [950, 29] width 136 height 29
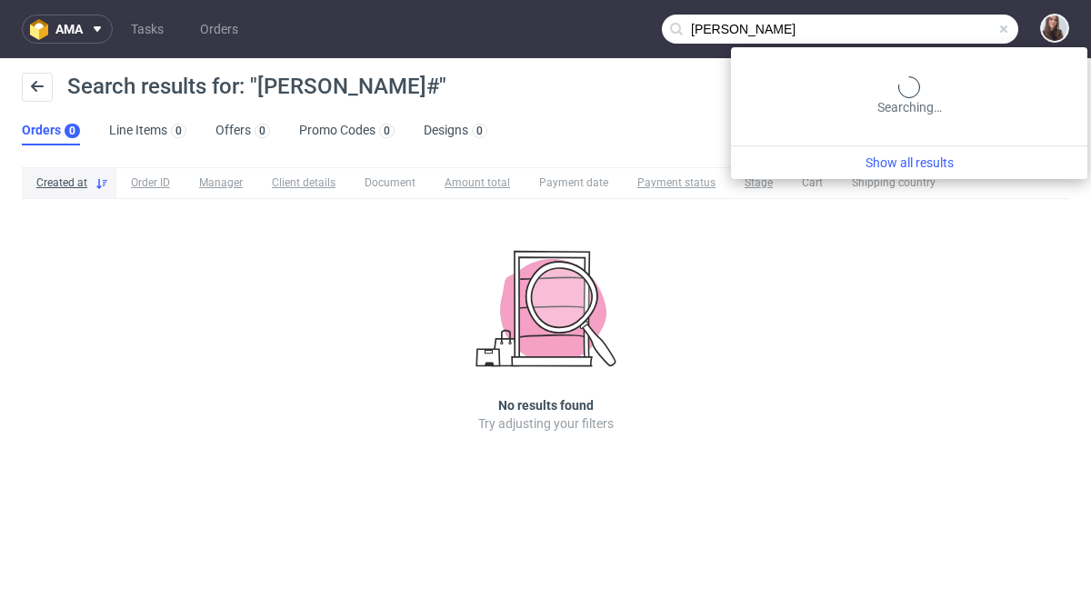
type input "lara stahl"
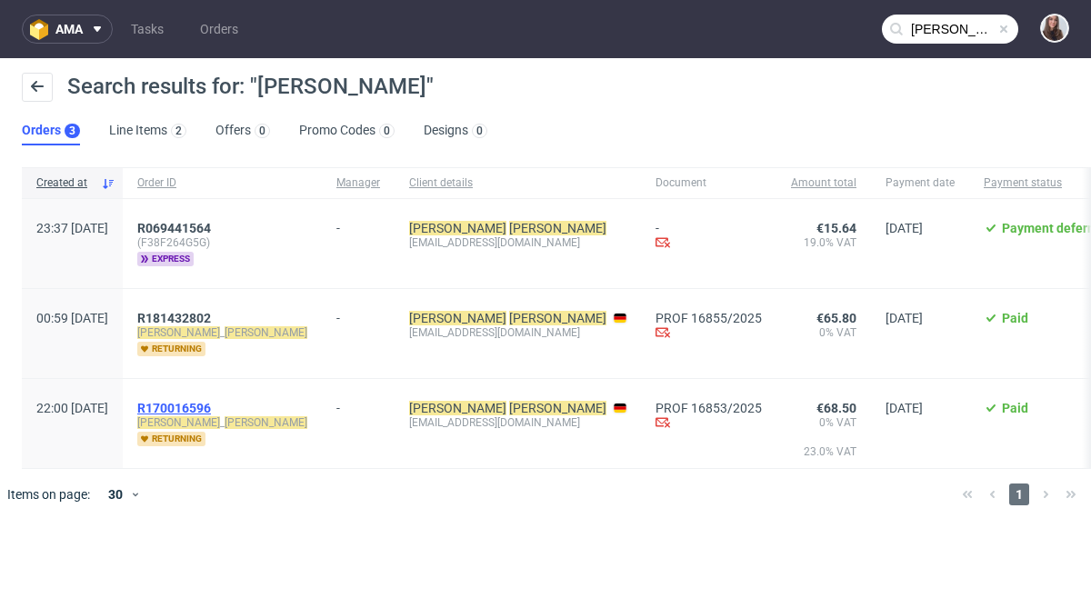
click at [211, 405] on span "R170016596" at bounding box center [174, 408] width 74 height 15
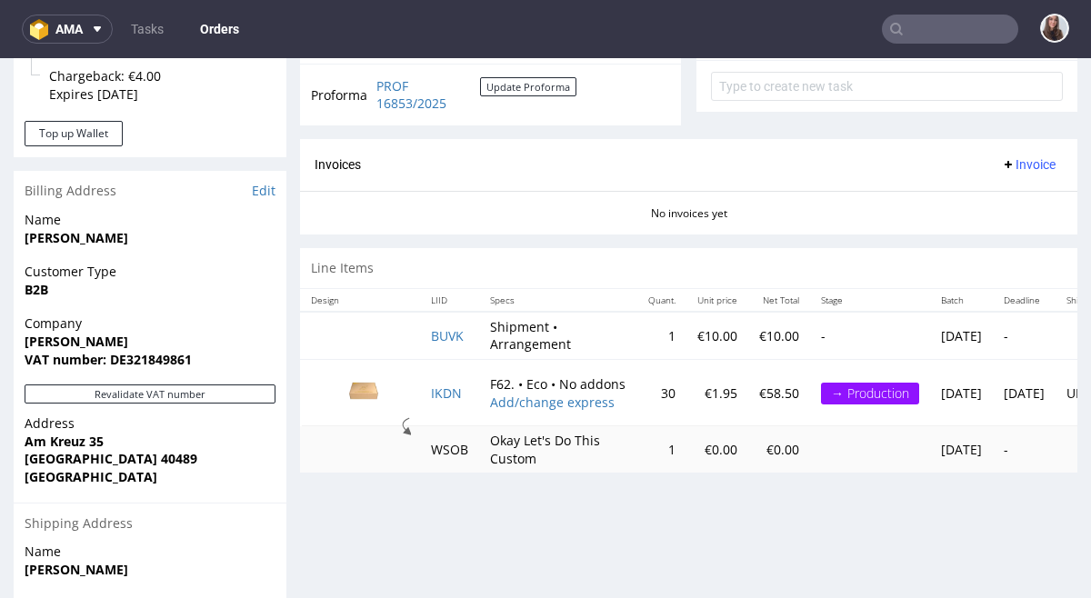
scroll to position [737, 0]
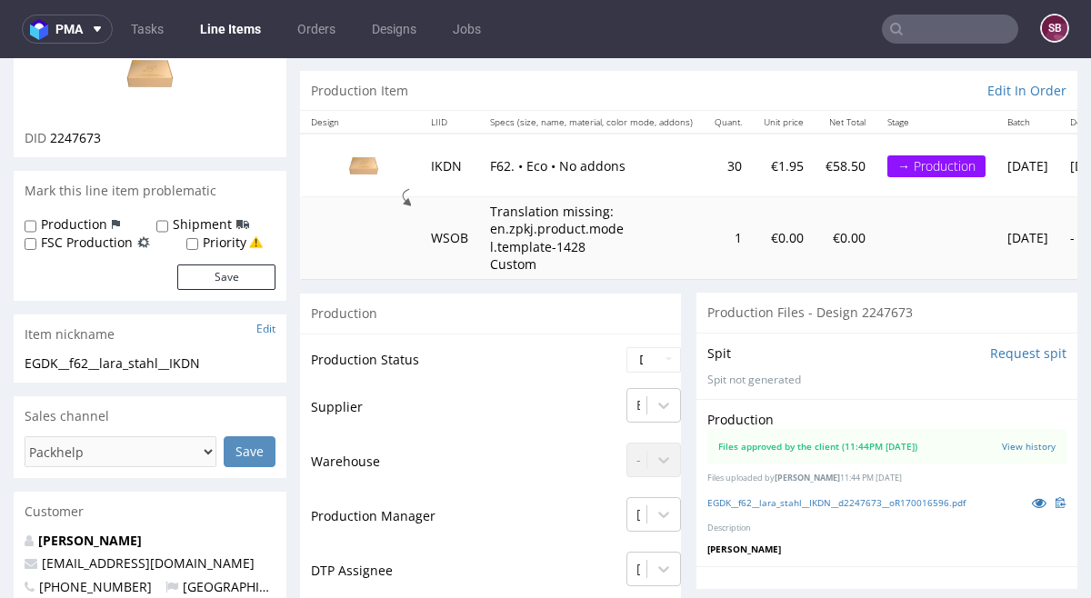
scroll to position [171, 0]
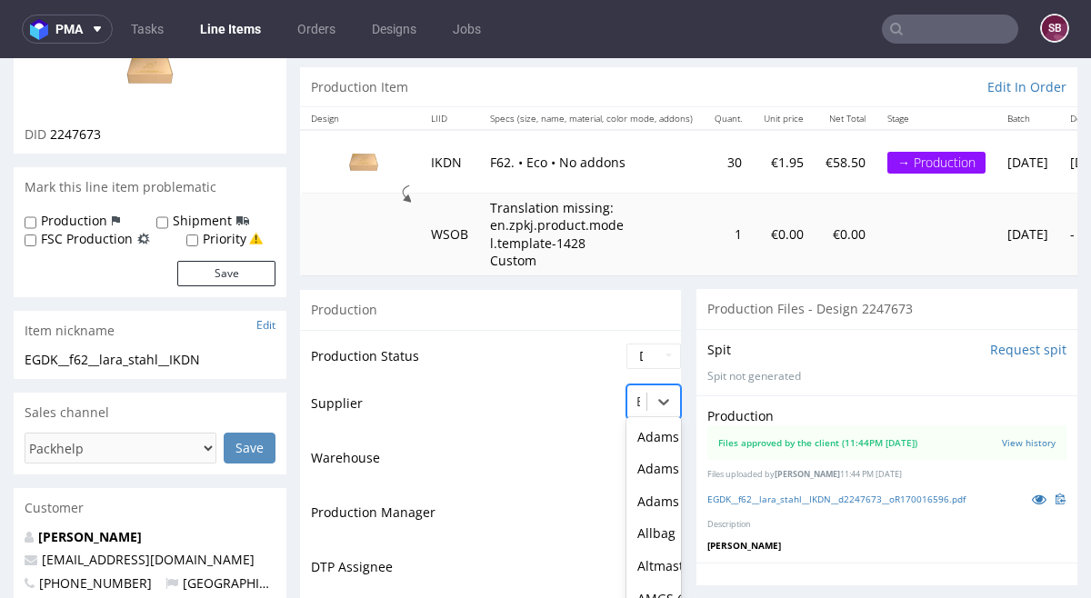
click at [639, 408] on div "EcoBag, 32 of 171. 171 results available. Use Up and Down to choose options, pr…" at bounding box center [653, 396] width 55 height 25
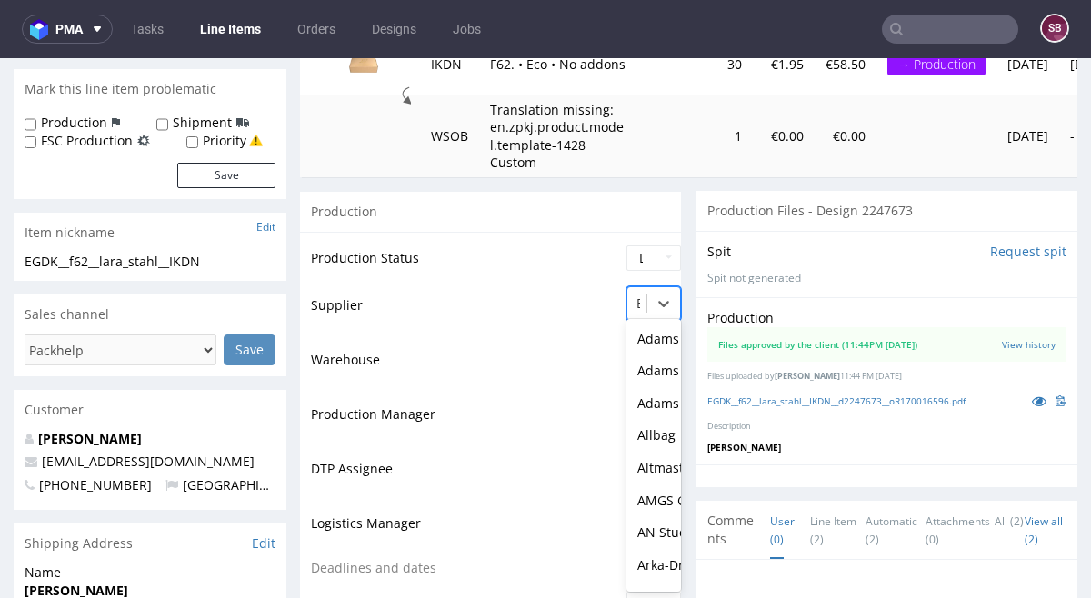
scroll to position [972, 0]
click at [536, 299] on td "Supplier" at bounding box center [466, 311] width 311 height 55
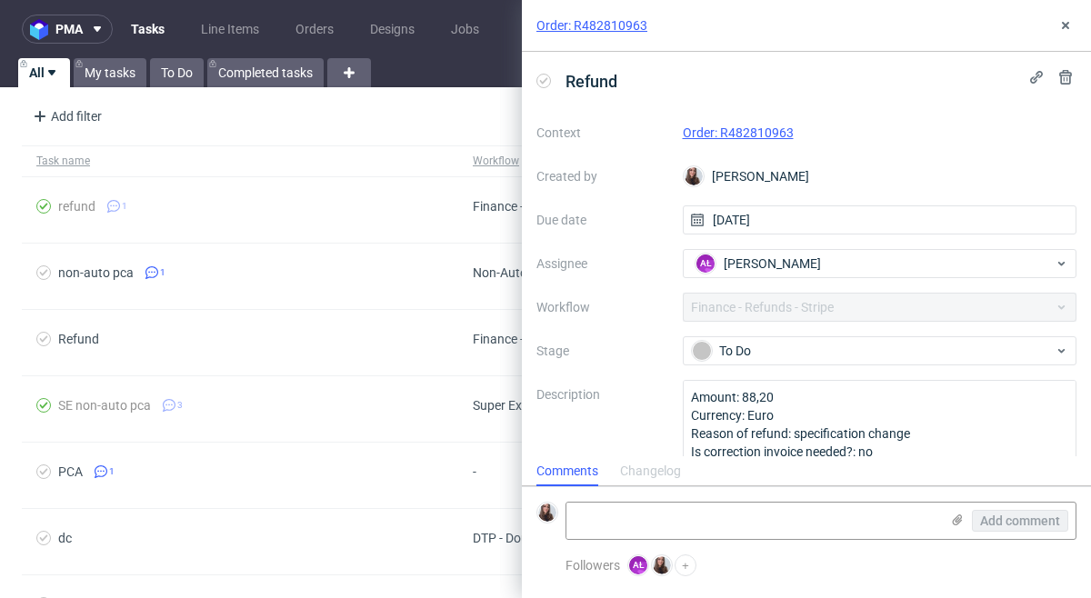
scroll to position [25, 0]
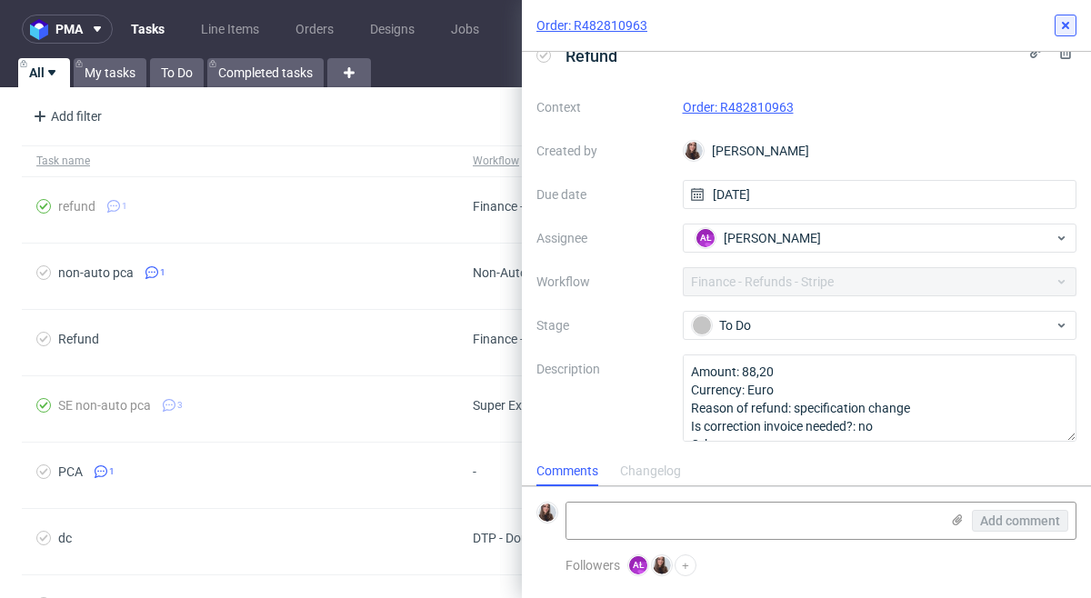
click at [1063, 27] on use at bounding box center [1065, 25] width 7 height 7
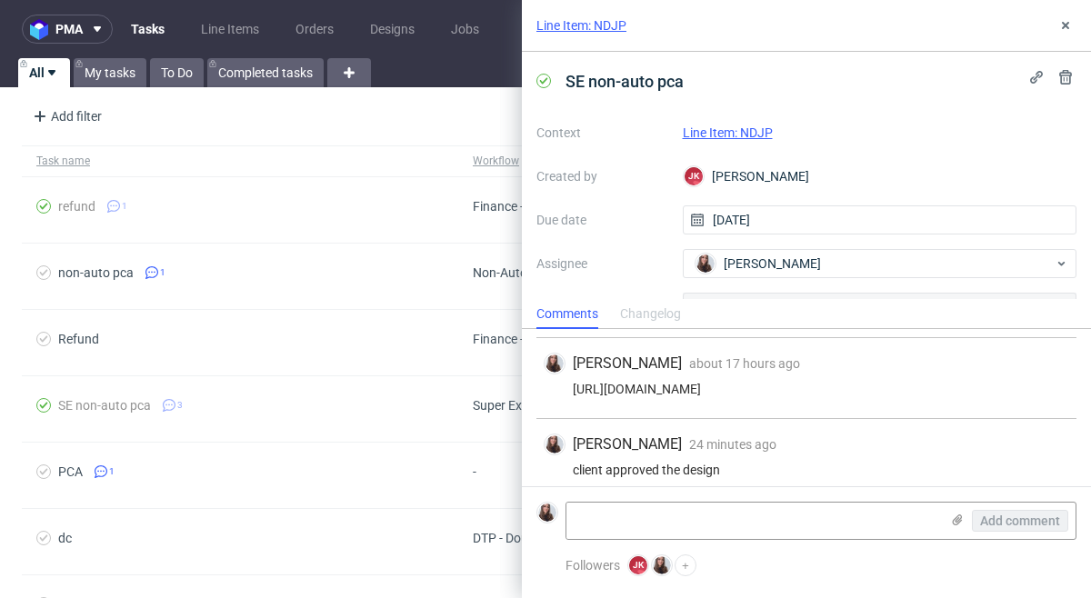
scroll to position [165, 0]
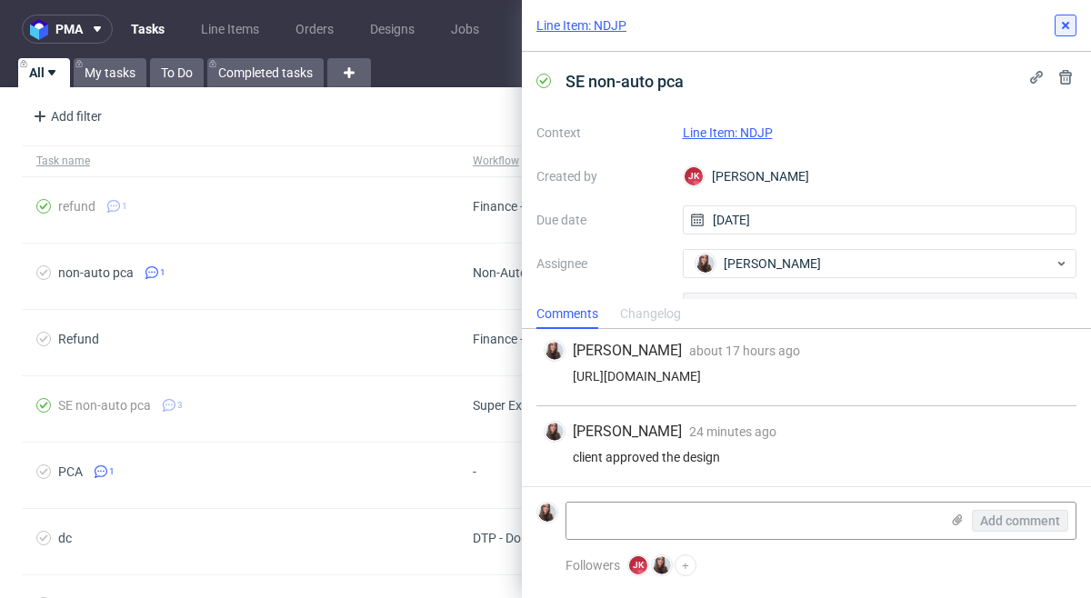
click at [1063, 30] on icon at bounding box center [1065, 25] width 15 height 15
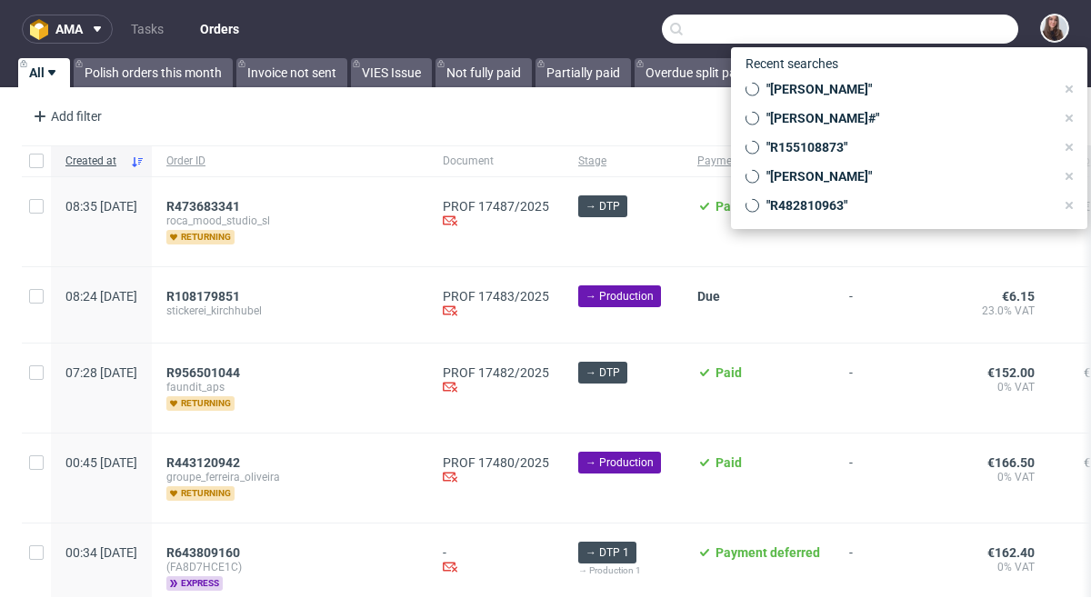
click at [917, 33] on input "text" at bounding box center [840, 29] width 356 height 29
paste input "155108873"
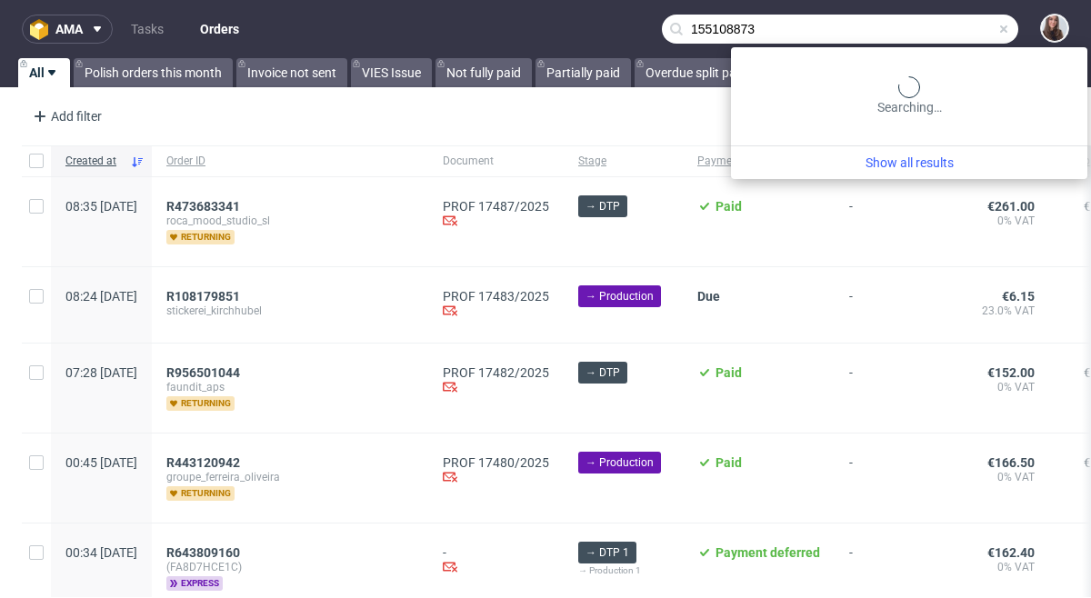
type input "155108873"
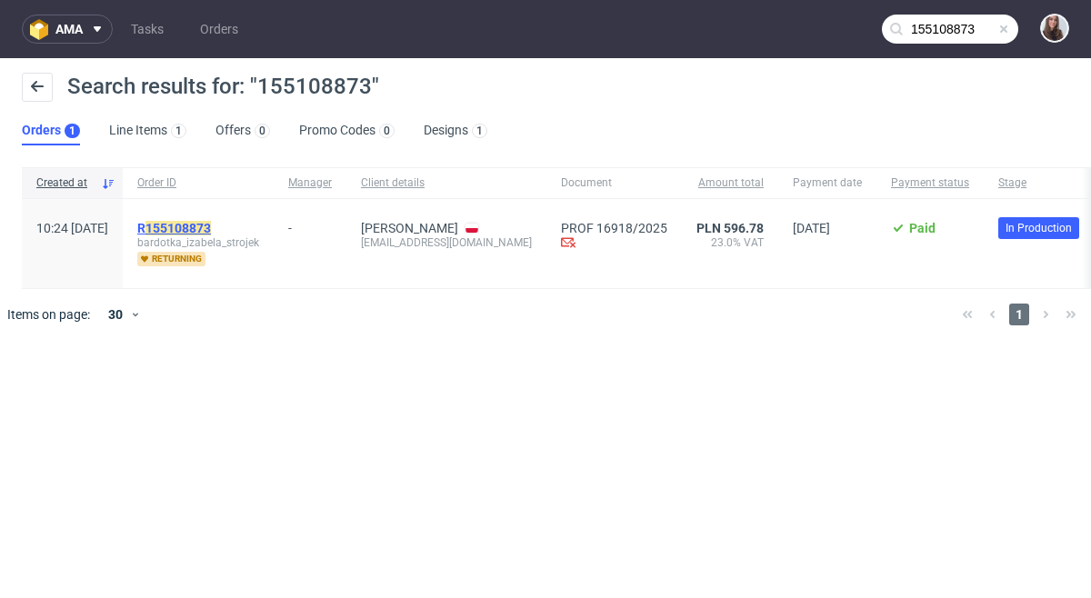
click at [211, 224] on mark "155108873" at bounding box center [177, 228] width 65 height 15
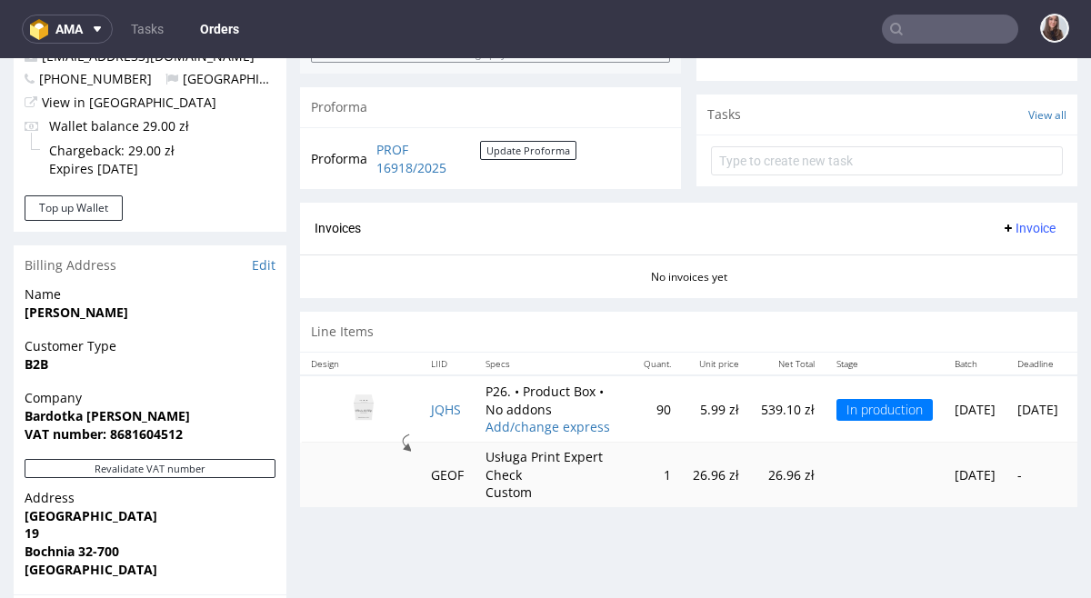
scroll to position [643, 0]
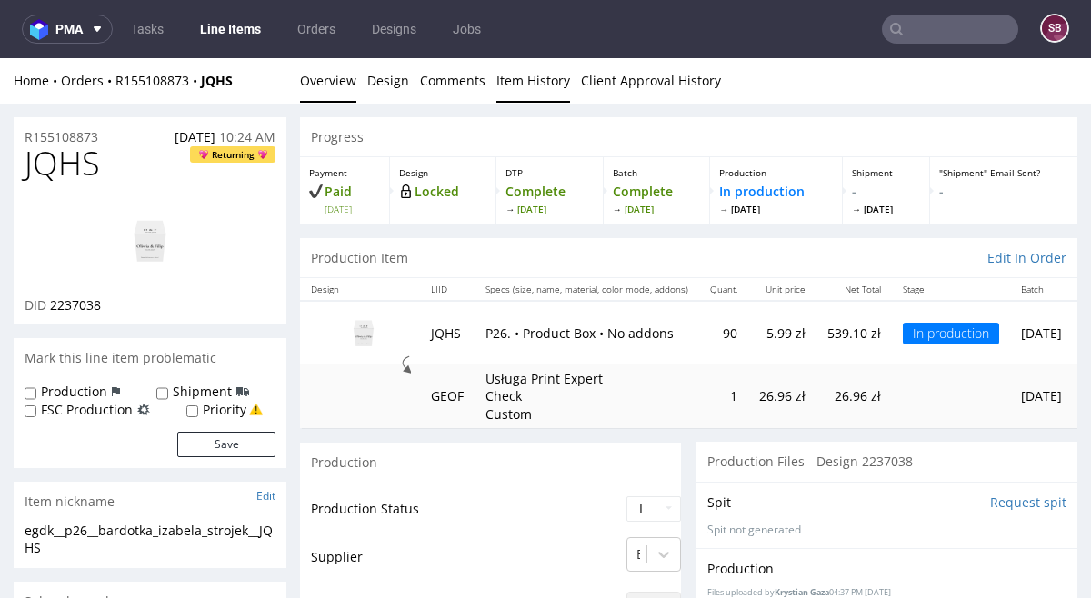
click at [538, 77] on link "Item History" at bounding box center [533, 80] width 74 height 45
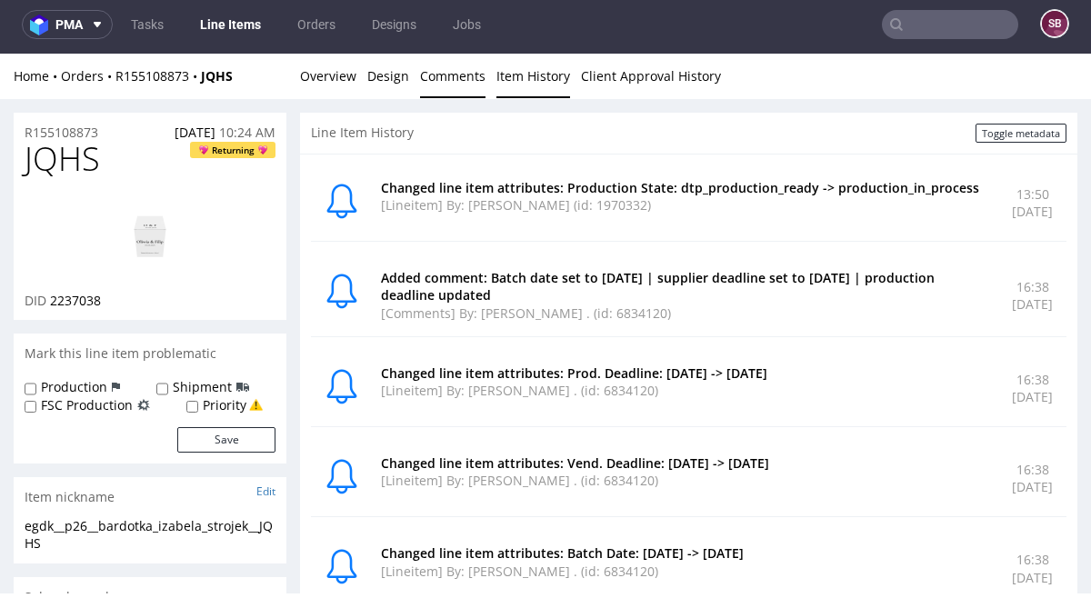
click at [462, 75] on link "Comments" at bounding box center [452, 76] width 65 height 45
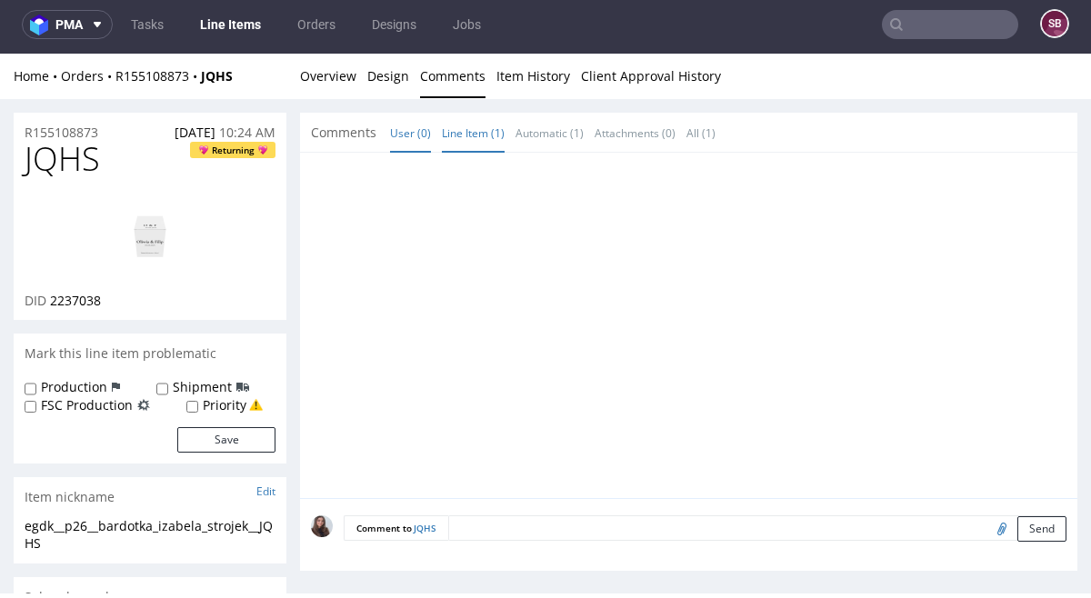
click at [463, 121] on link "Line Item (1)" at bounding box center [473, 133] width 63 height 39
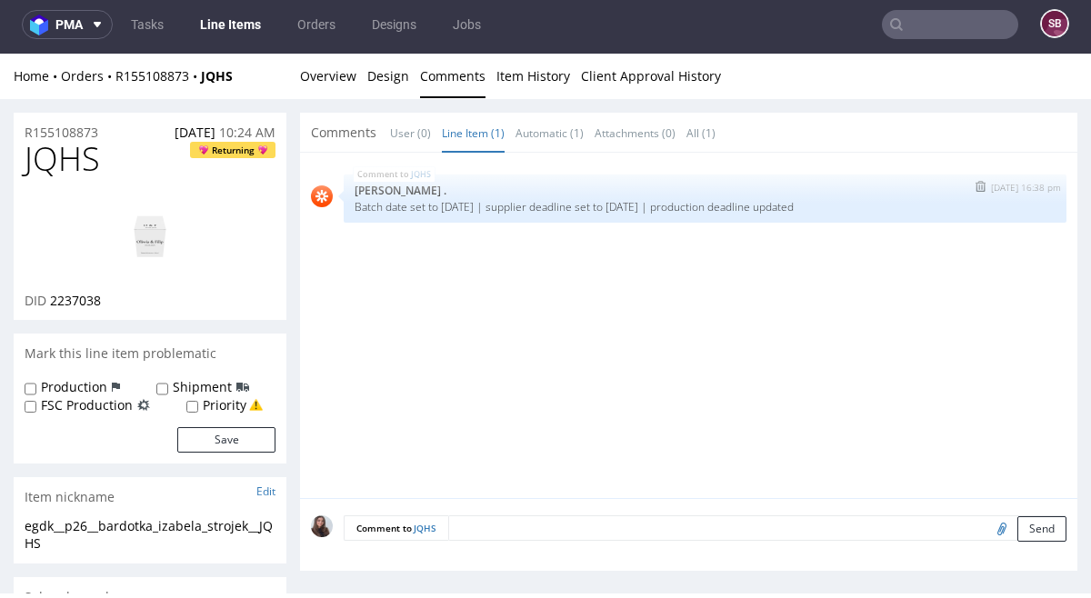
drag, startPoint x: 876, startPoint y: 207, endPoint x: 369, endPoint y: 203, distance: 507.2
click at [369, 203] on p "Batch date set to 2025-08-18 | supplier deadline set to 2025-08-25 | production…" at bounding box center [704, 207] width 701 height 14
copy p "tch date set to 2025-08-18 | supplier deadline set to 2025-08-25 | production d…"
click at [499, 336] on div "JQHS 14th Aug 25 | 16:38 pm Rob . Batch date set to 2025-08-18 | supplier deadl…" at bounding box center [694, 331] width 766 height 334
click at [337, 82] on link "Overview" at bounding box center [328, 76] width 56 height 45
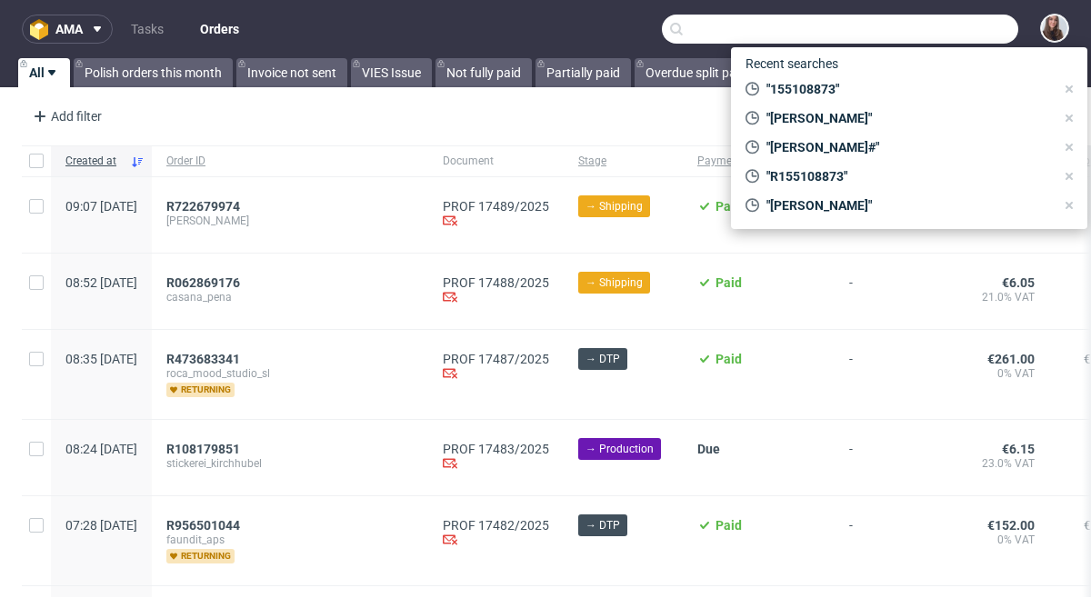
click at [950, 35] on input "text" at bounding box center [840, 29] width 356 height 29
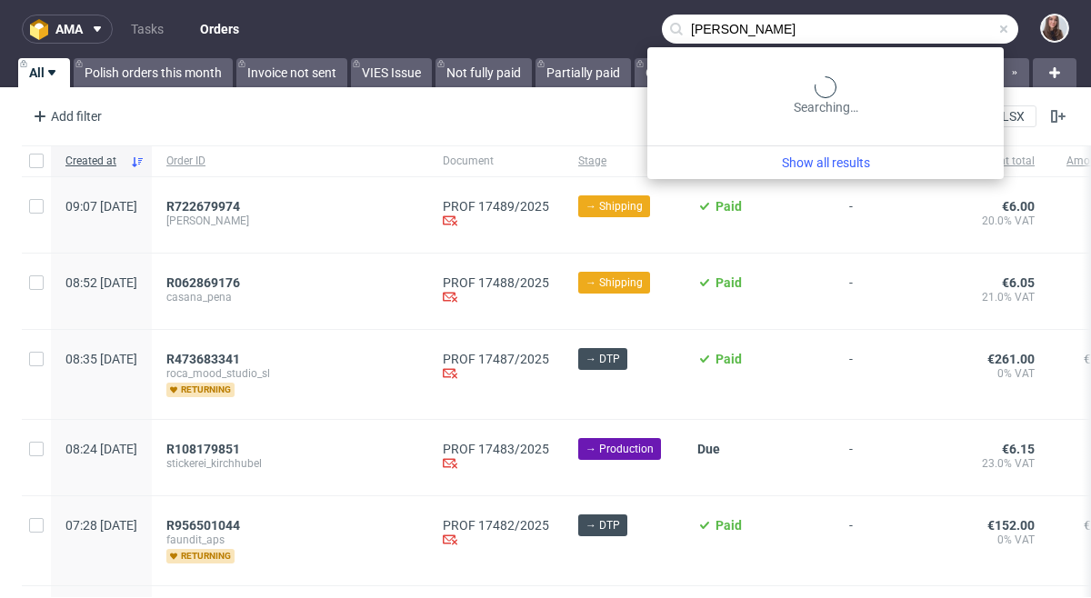
type input "[PERSON_NAME]"
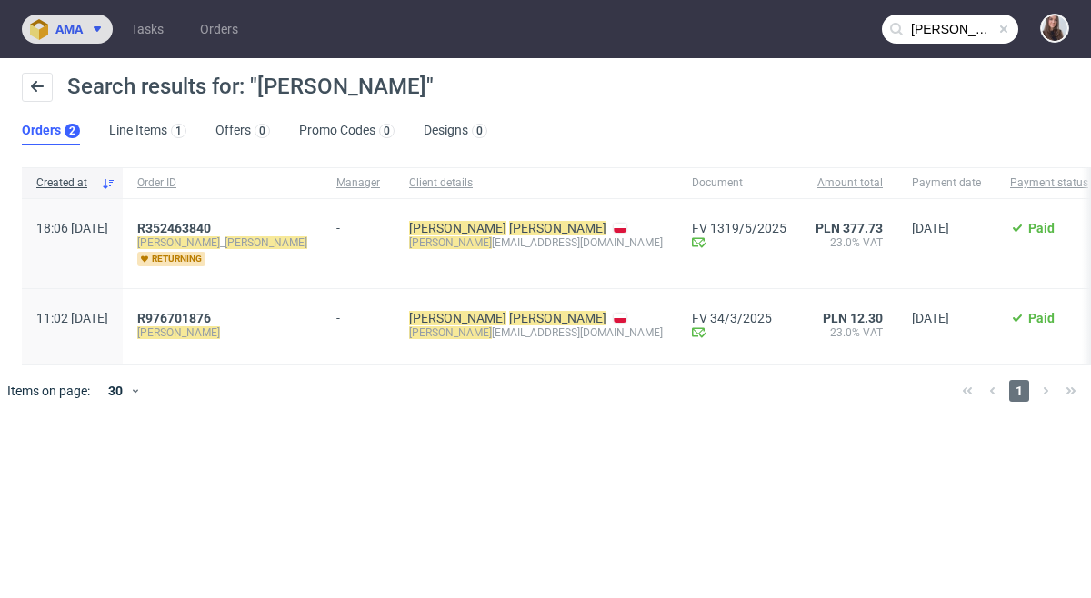
click at [90, 20] on button "ama" at bounding box center [67, 29] width 91 height 29
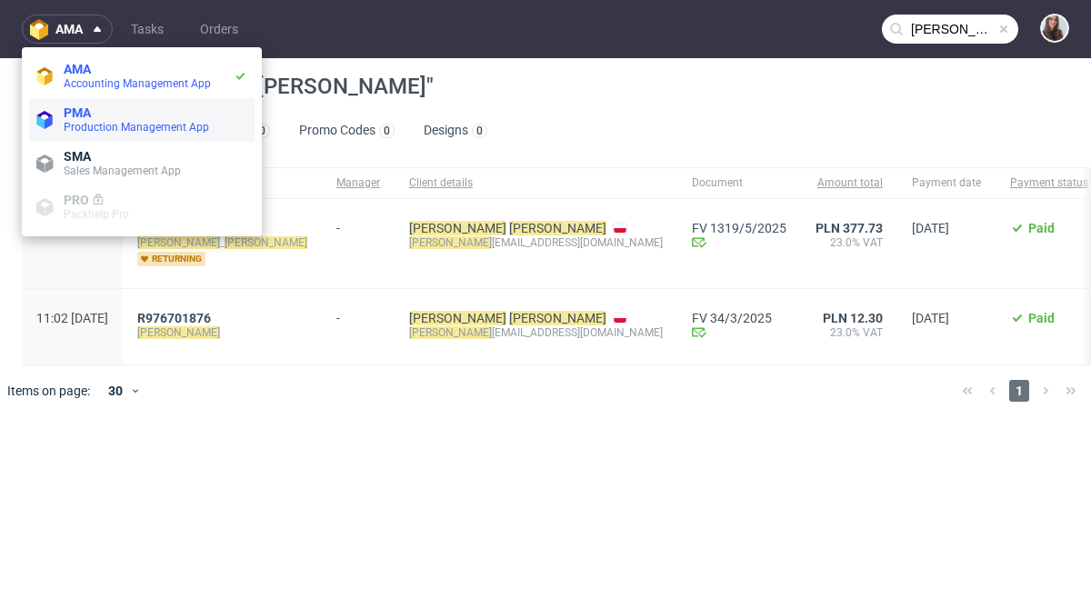
click at [146, 125] on span "Production Management App" at bounding box center [136, 127] width 145 height 13
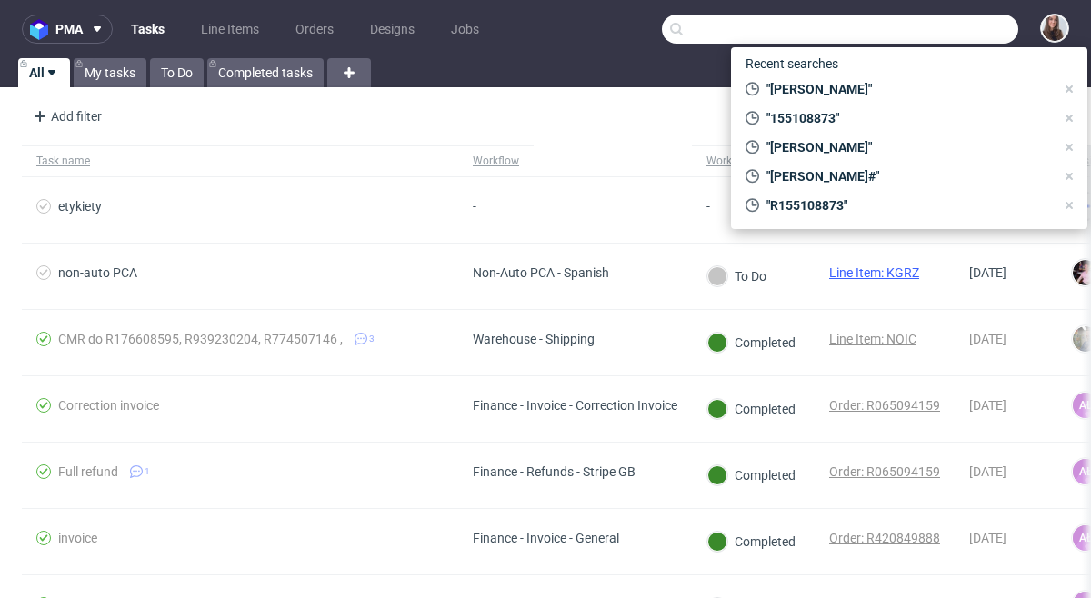
click at [962, 32] on input "text" at bounding box center [840, 29] width 356 height 29
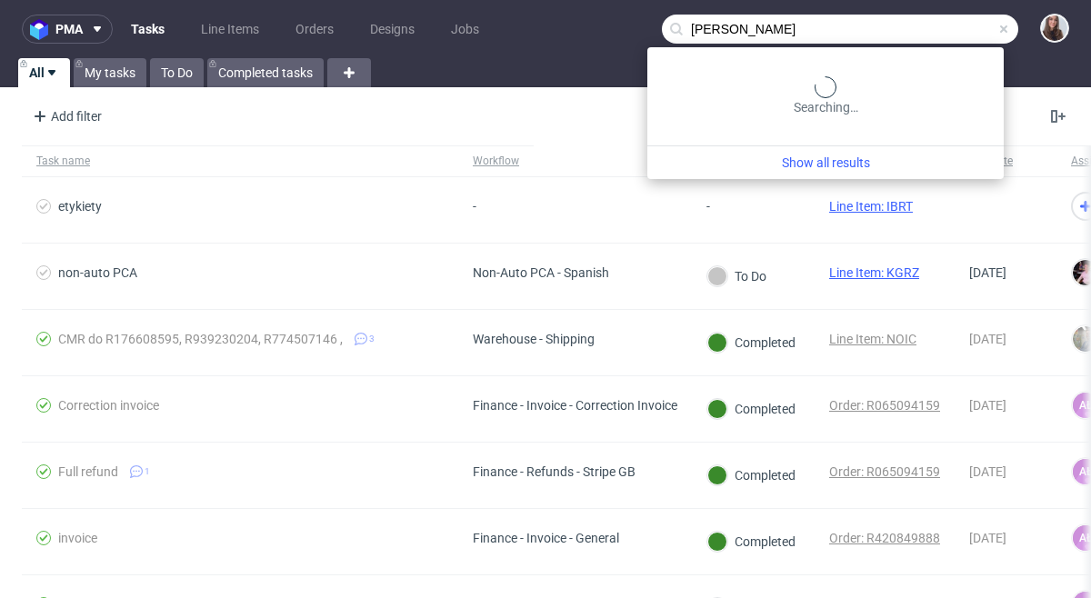
type input "[PERSON_NAME]"
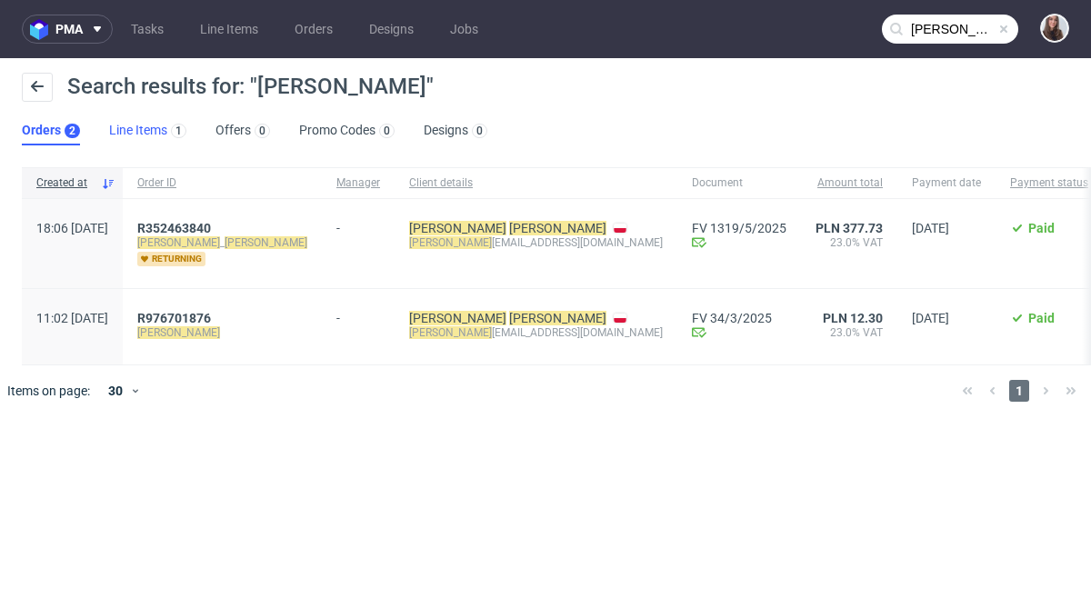
click at [168, 132] on div "1" at bounding box center [176, 130] width 19 height 18
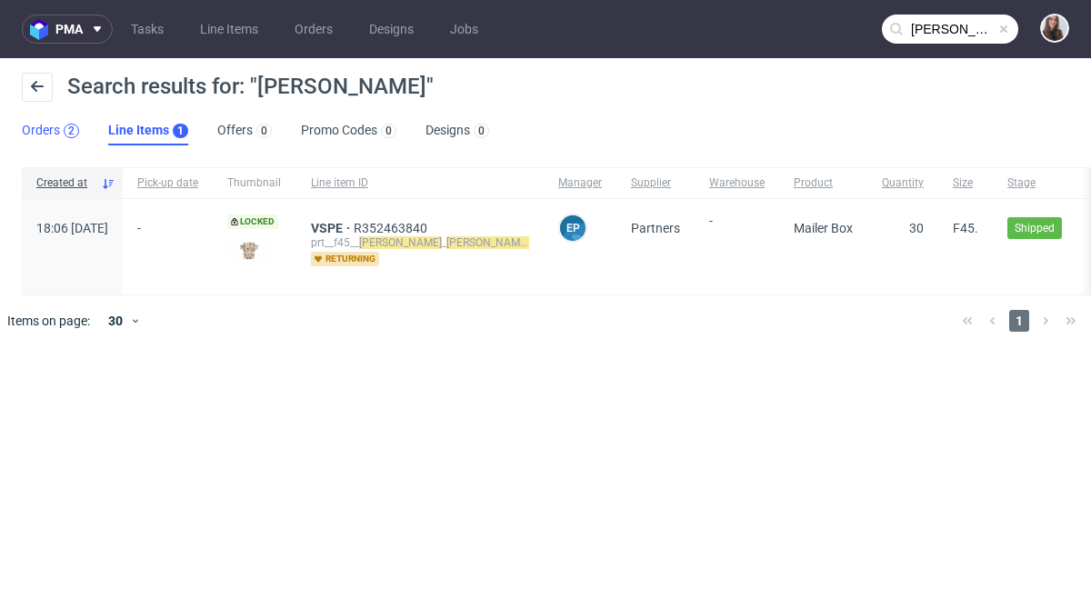
click at [76, 126] on div "2" at bounding box center [71, 131] width 15 height 15
